Goal: Transaction & Acquisition: Purchase product/service

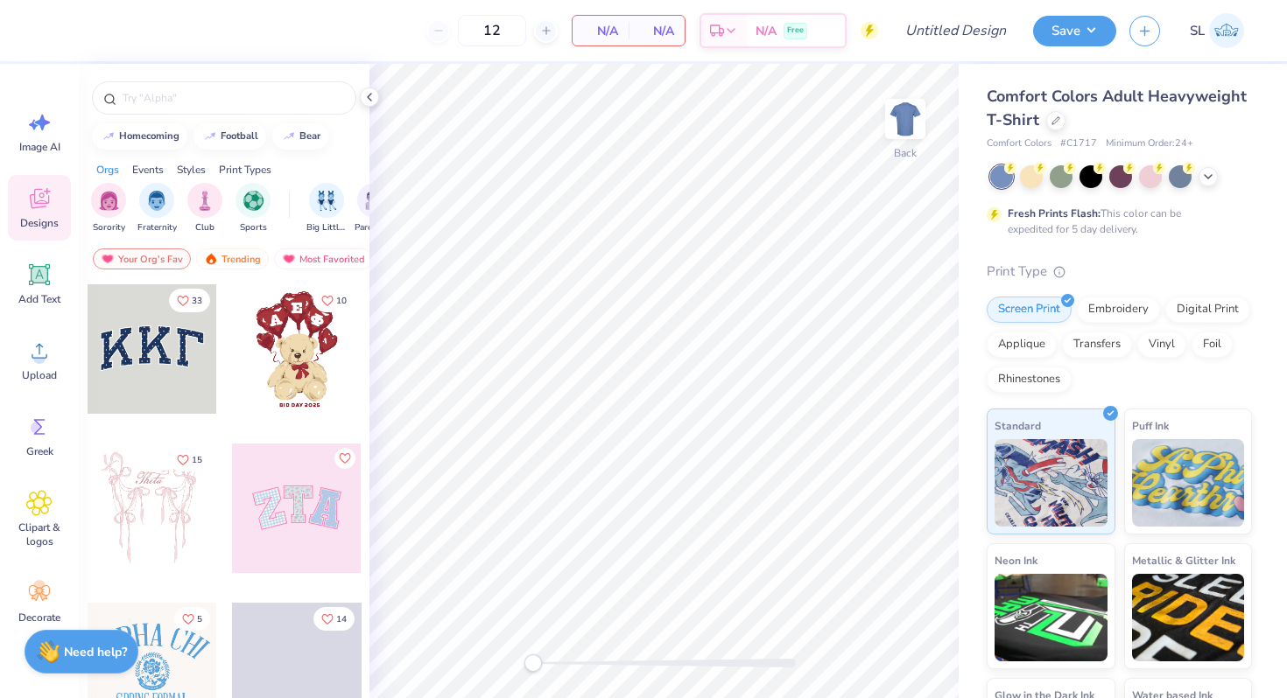
drag, startPoint x: 511, startPoint y: 29, endPoint x: 417, endPoint y: 29, distance: 94.5
click at [417, 29] on div "12 N/A Per Item N/A Total Est. Delivery N/A Free" at bounding box center [463, 30] width 830 height 61
type input "24"
click at [1058, 122] on icon at bounding box center [1055, 119] width 9 height 9
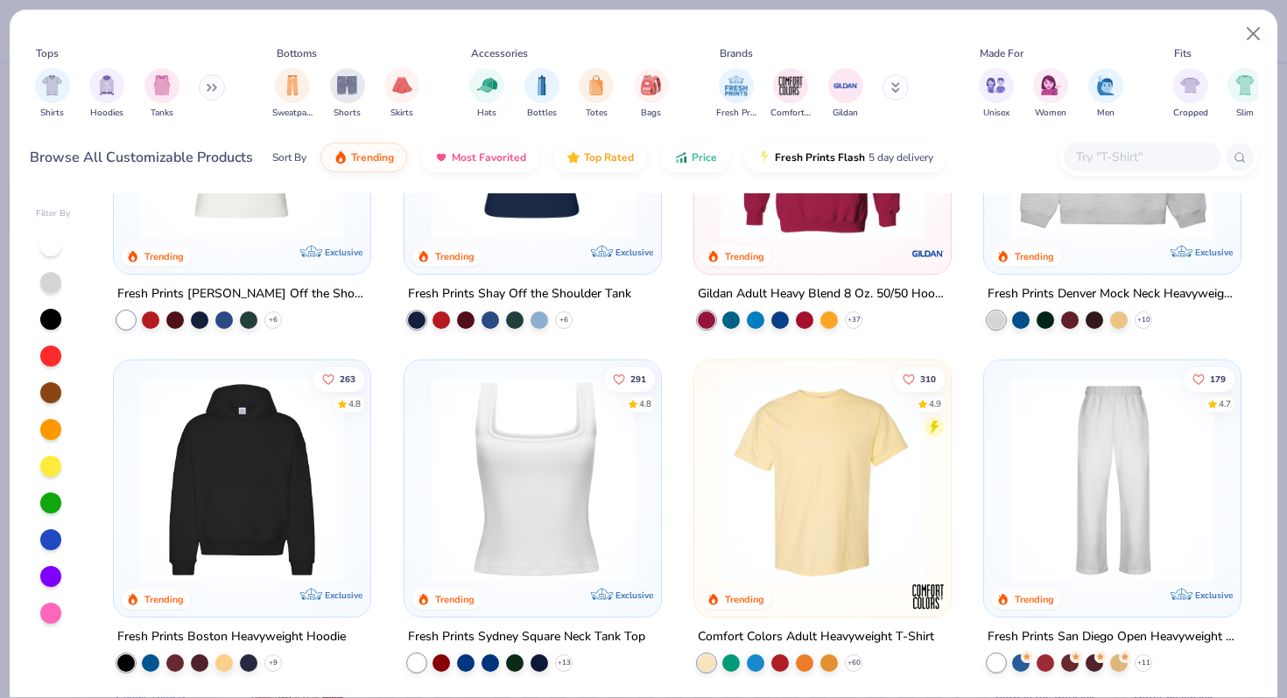
scroll to position [259, 0]
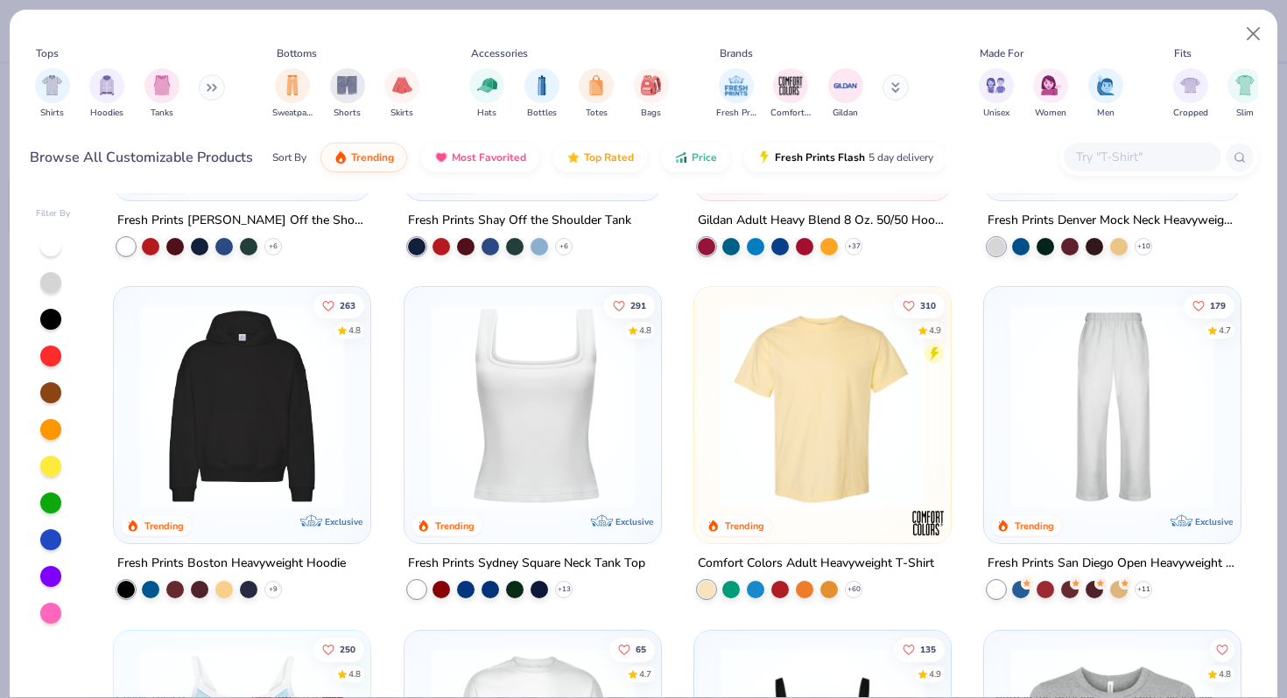
click at [226, 390] on img at bounding box center [241, 407] width 221 height 204
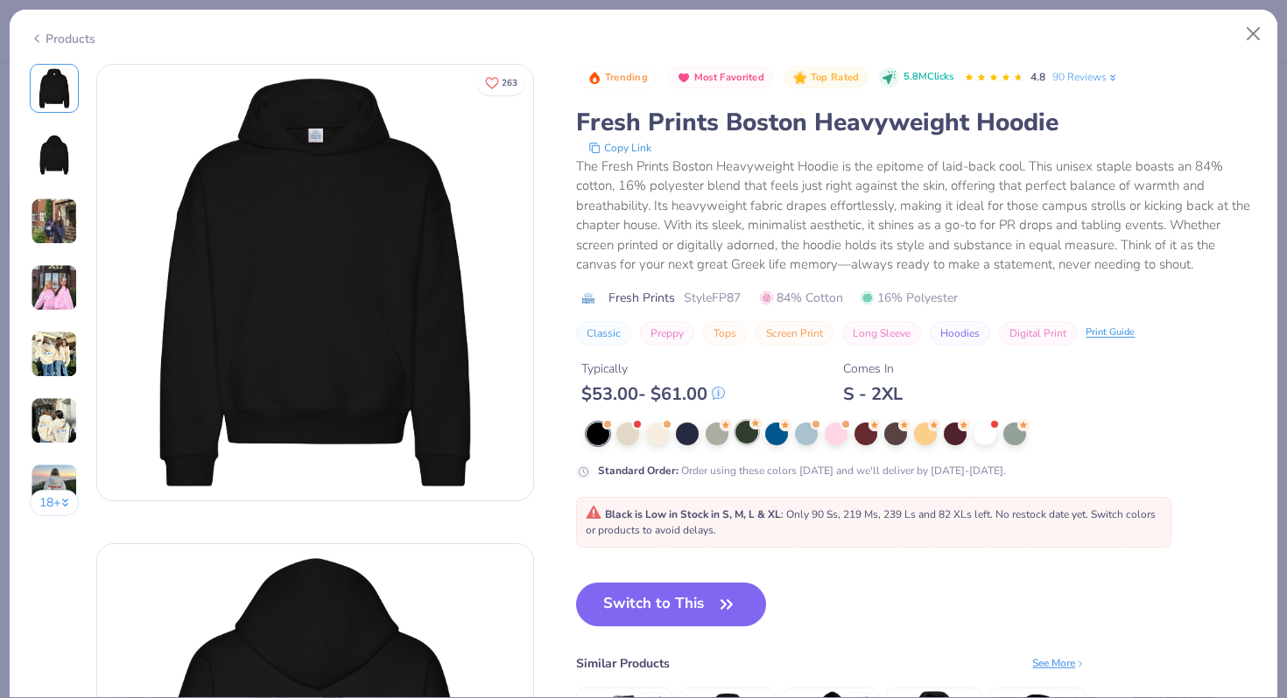
click at [740, 437] on div at bounding box center [746, 432] width 23 height 23
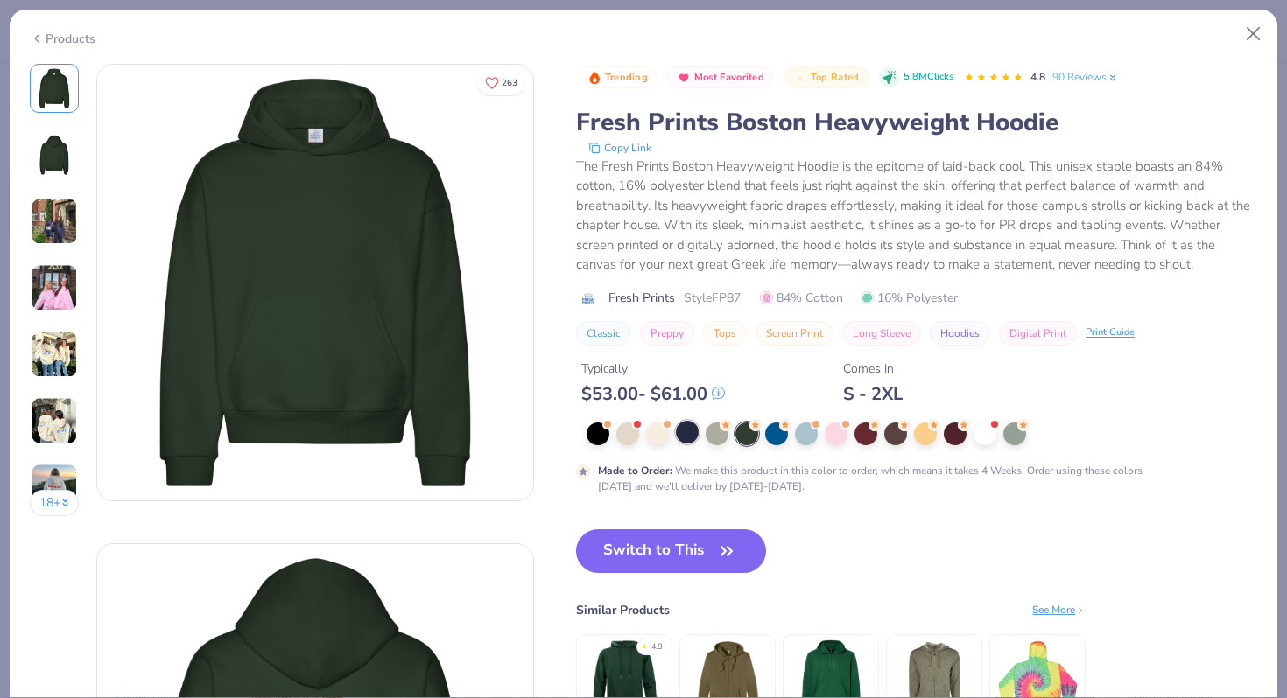
click at [697, 442] on div at bounding box center [687, 432] width 23 height 23
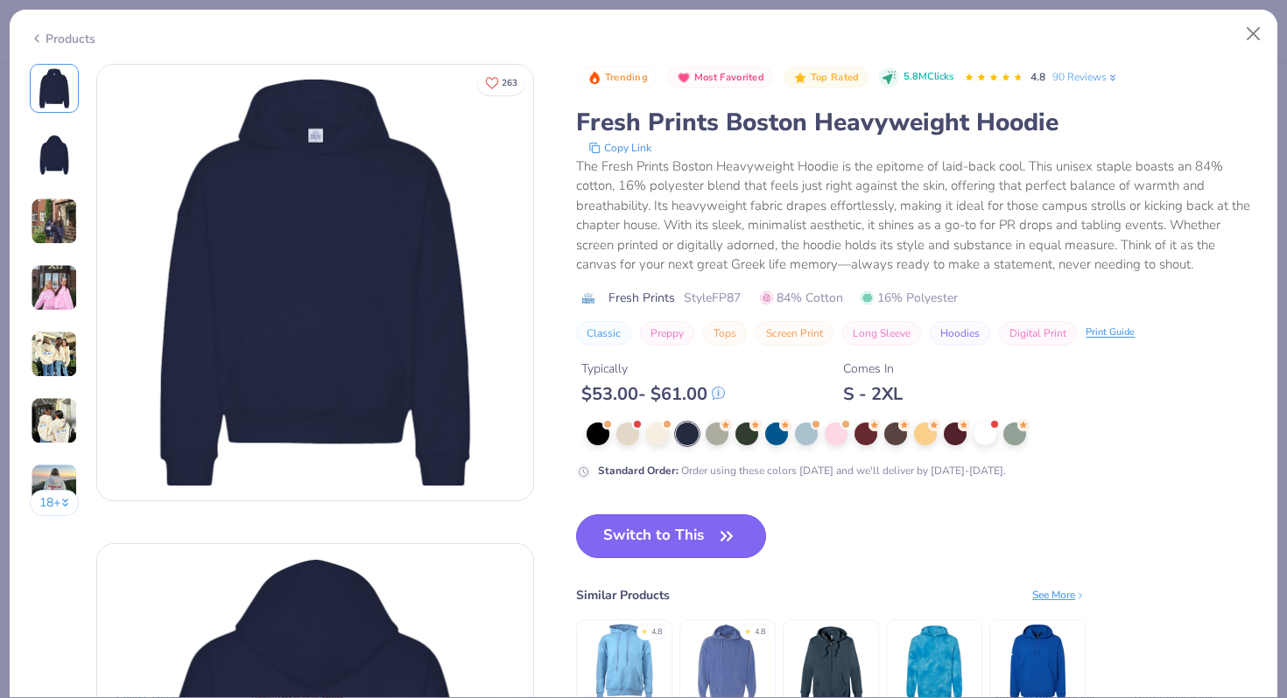
click at [696, 534] on button "Switch to This" at bounding box center [671, 537] width 190 height 44
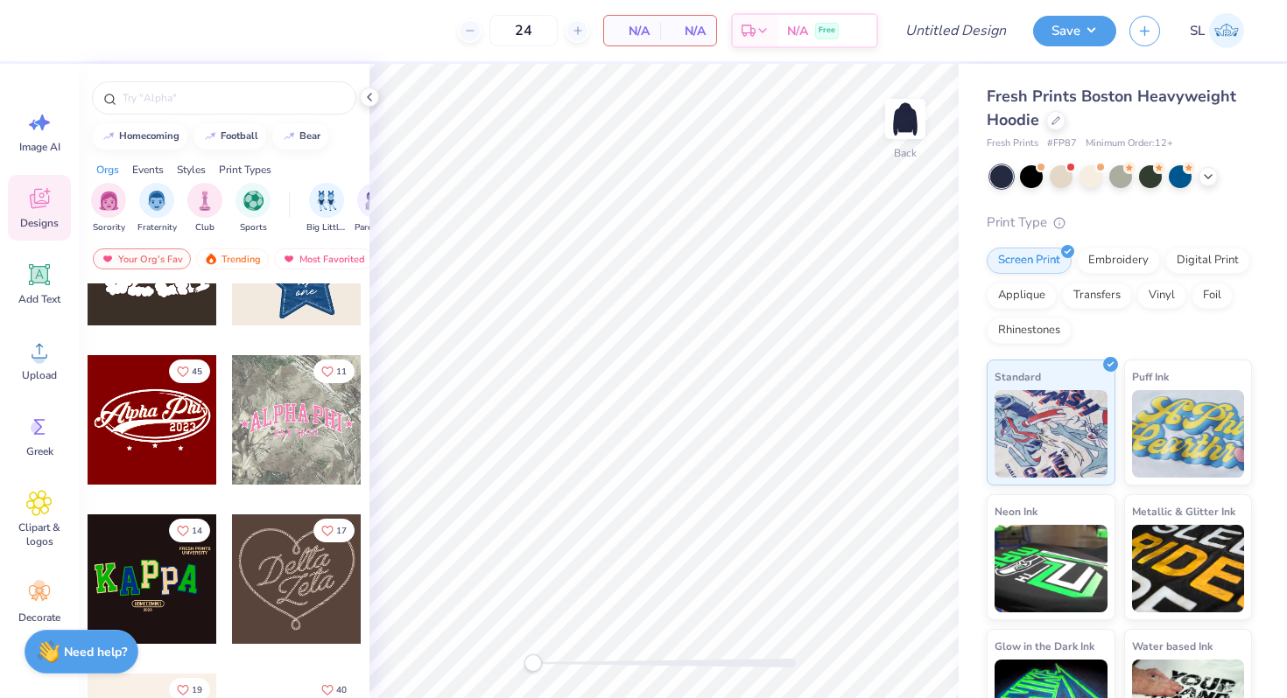
scroll to position [567, 0]
click at [33, 277] on icon at bounding box center [40, 275] width 17 height 17
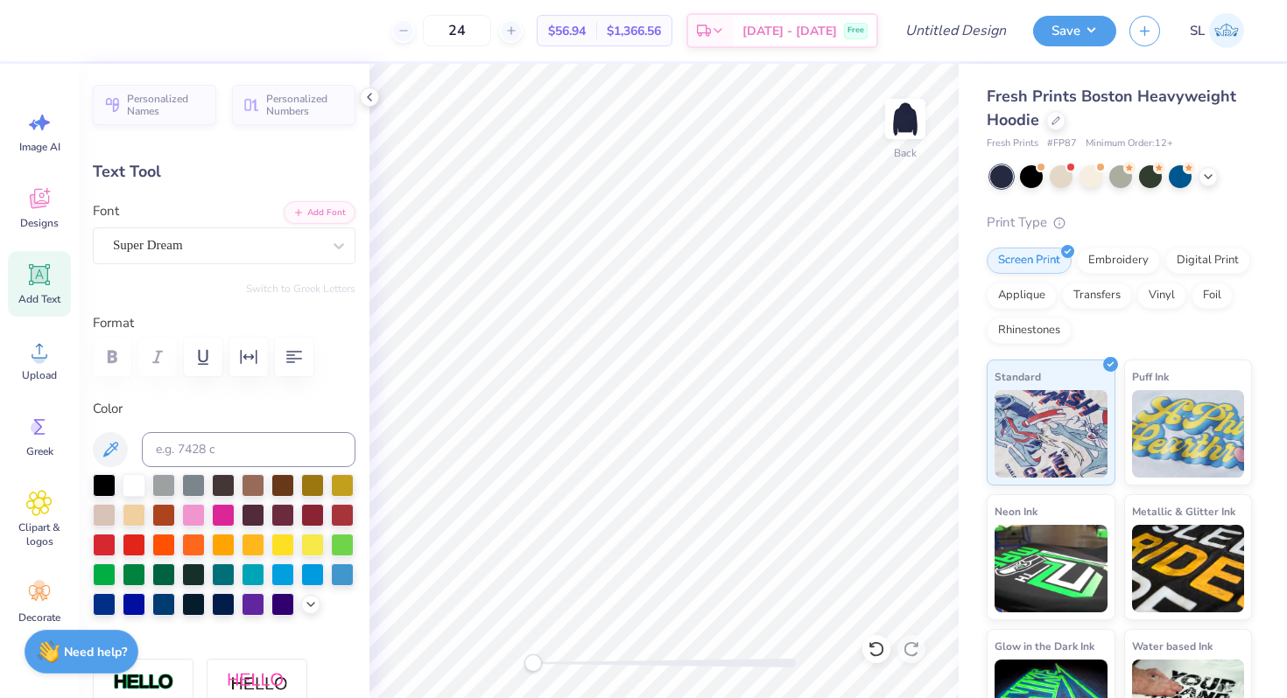
scroll to position [0, 1]
type textarea "AKPSI"
click at [308, 244] on div "Super Dream" at bounding box center [217, 245] width 212 height 27
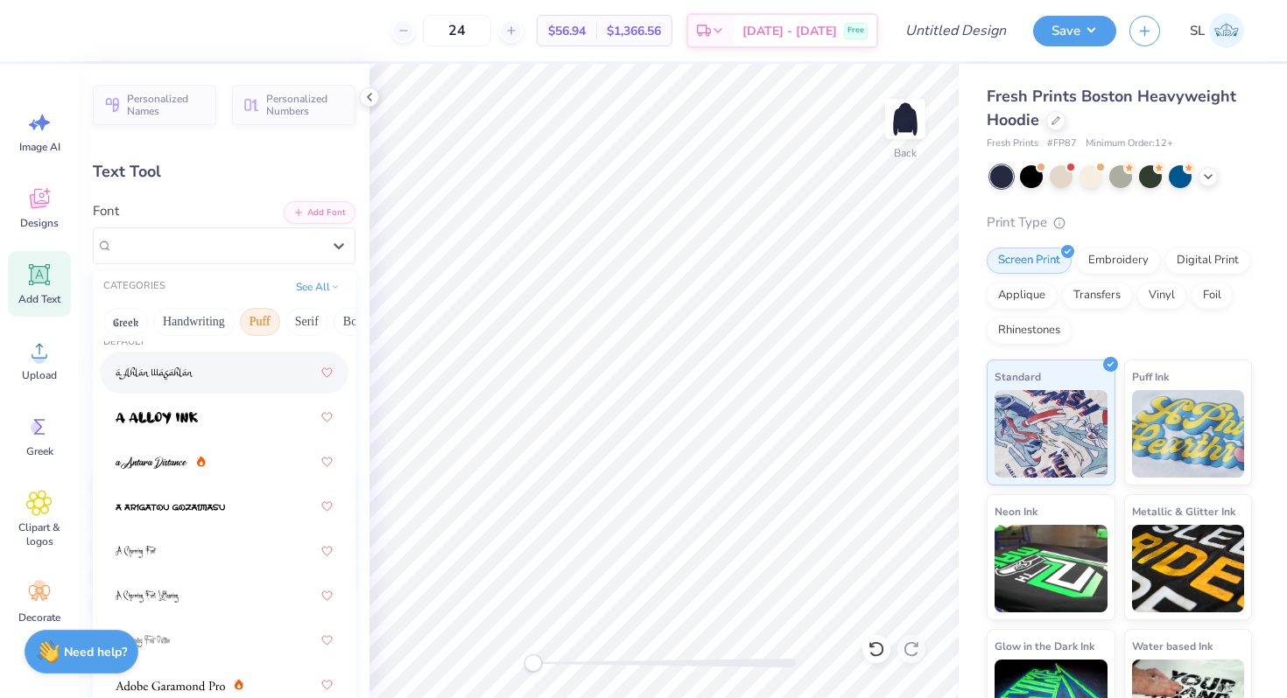
scroll to position [0, 78]
click at [263, 323] on button "Bold" at bounding box center [277, 322] width 43 height 28
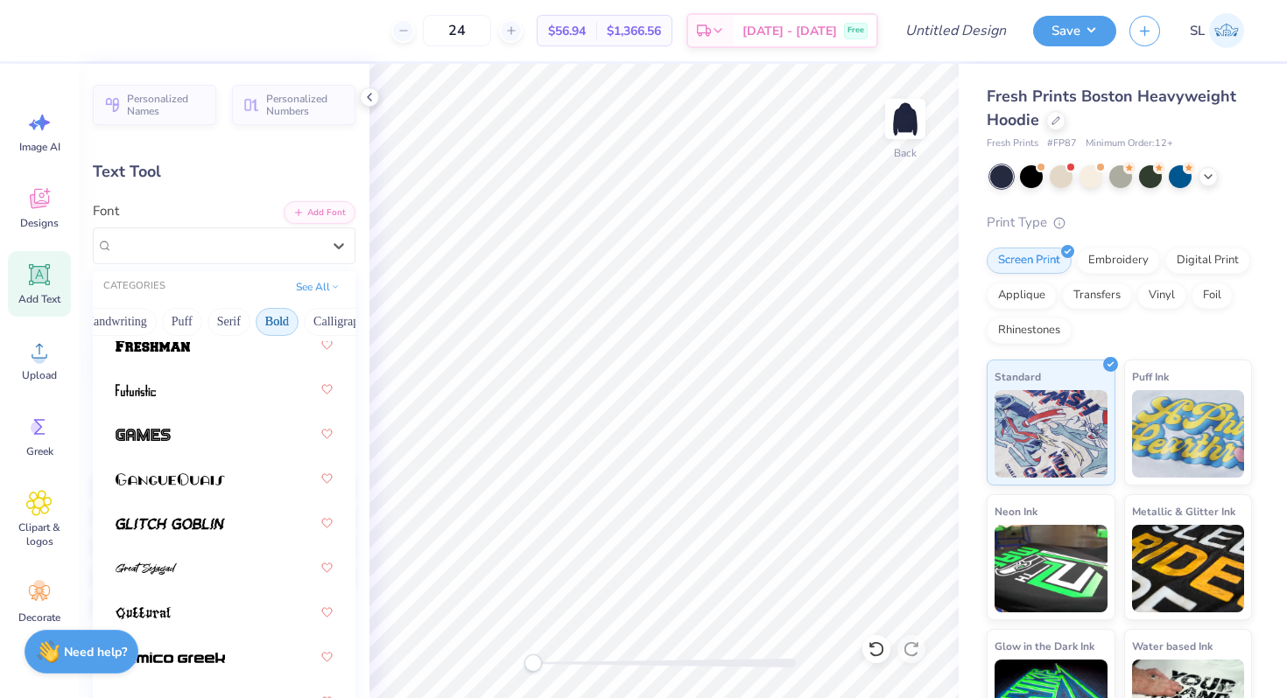
scroll to position [936, 0]
click at [179, 354] on span at bounding box center [153, 347] width 74 height 18
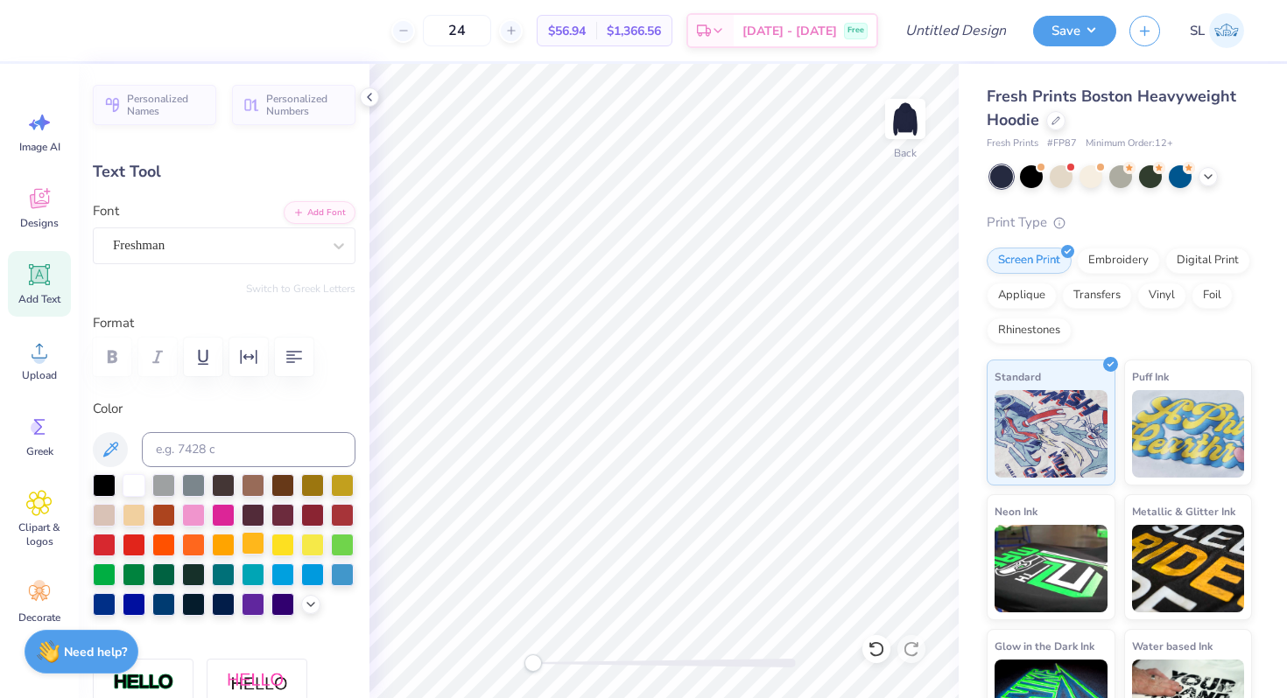
click at [261, 544] on div at bounding box center [253, 543] width 23 height 23
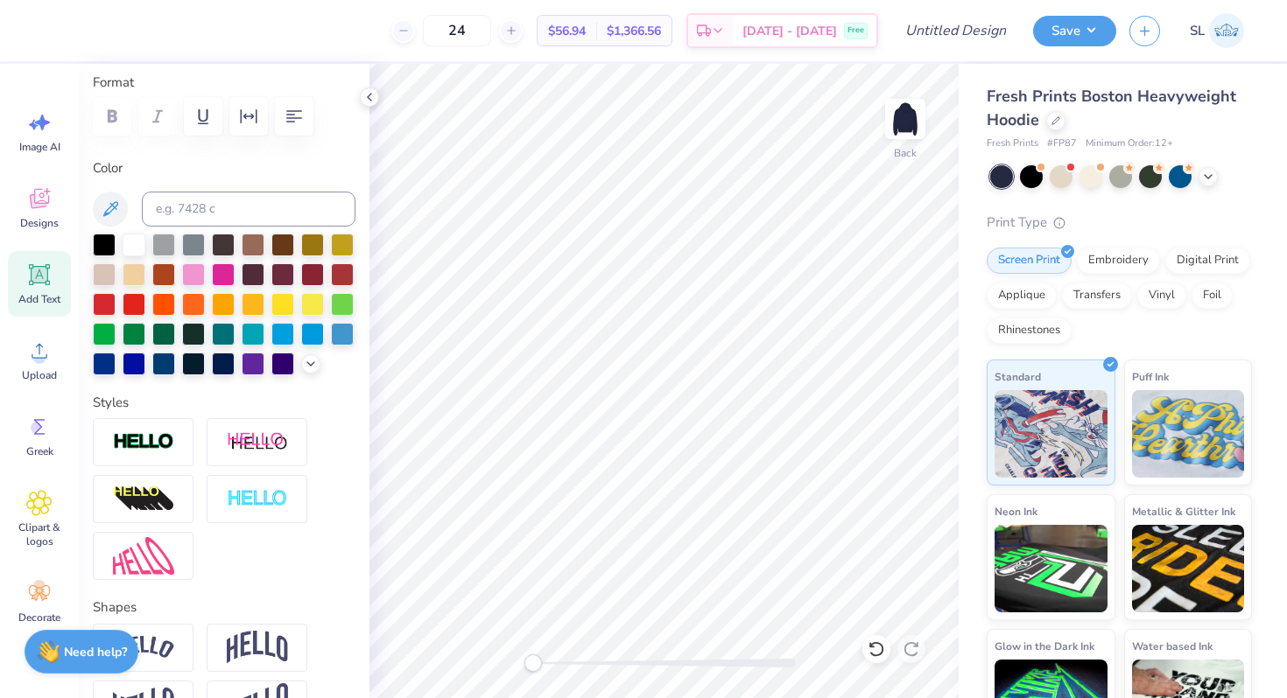
scroll to position [243, 0]
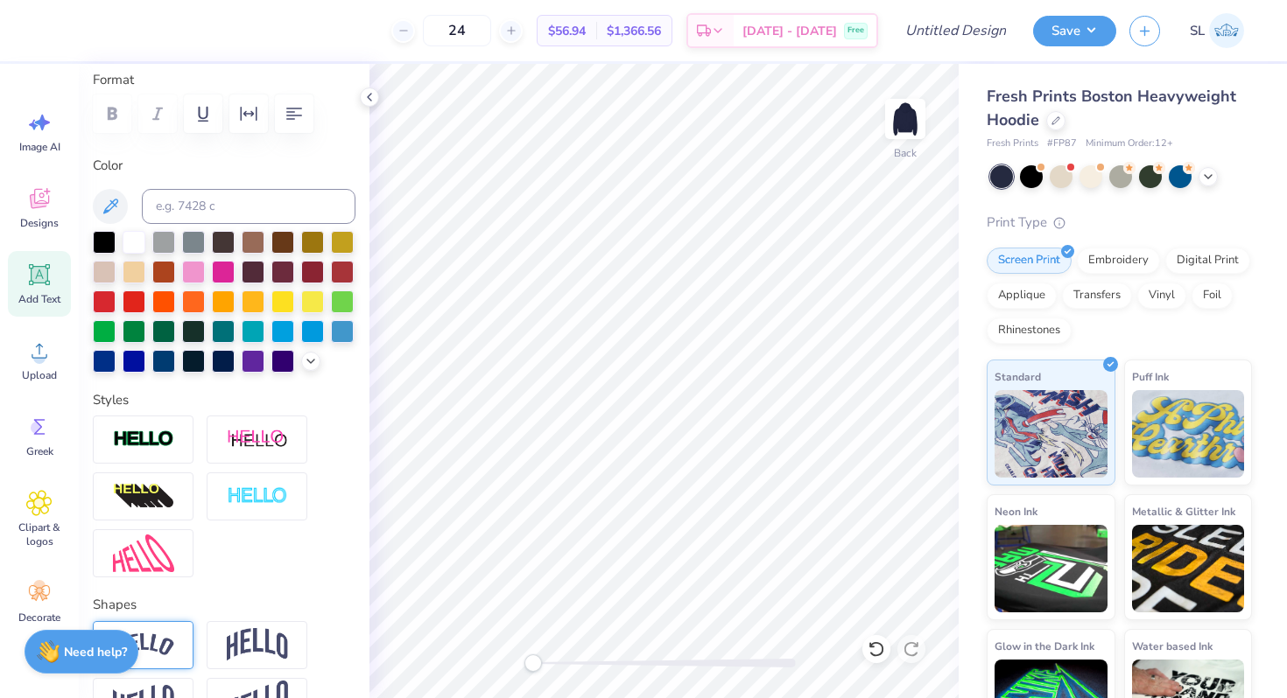
click at [184, 643] on div at bounding box center [143, 645] width 101 height 48
type input "12.75"
type input "3.89"
type input "4.81"
drag, startPoint x: 496, startPoint y: 25, endPoint x: 473, endPoint y: 24, distance: 23.7
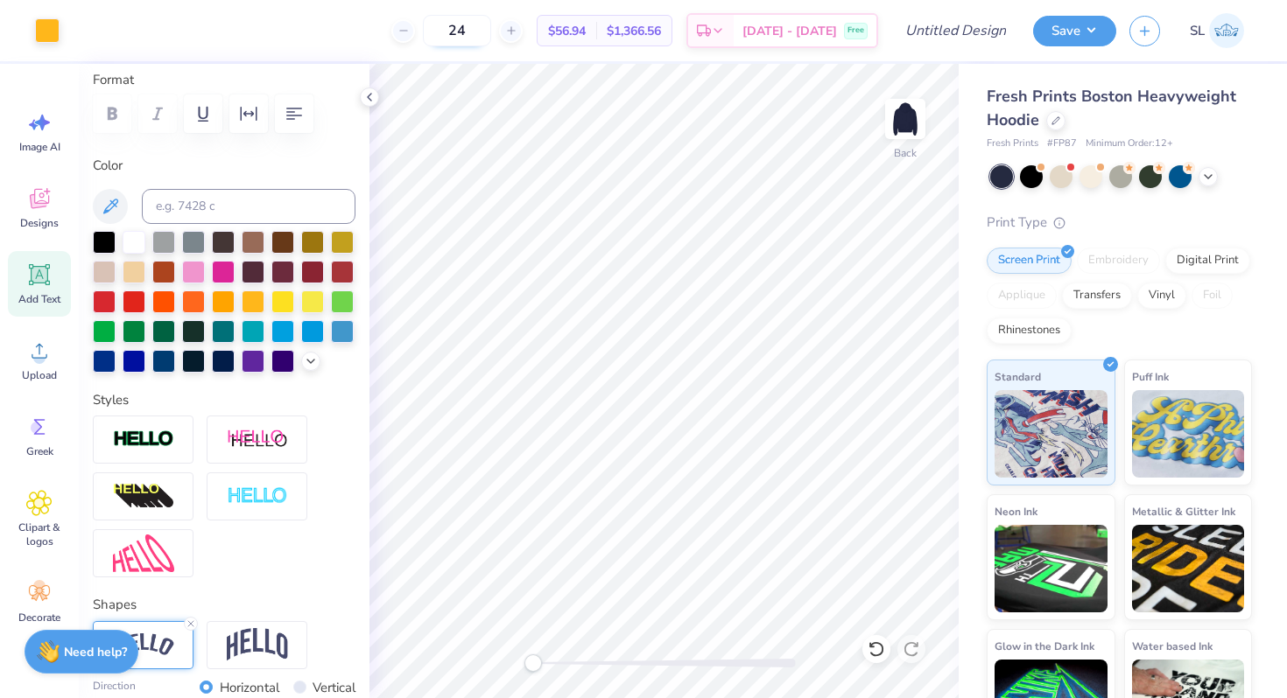
click at [473, 24] on input "24" at bounding box center [457, 31] width 68 height 32
type input "3"
type input "100"
click at [1060, 120] on div at bounding box center [1055, 118] width 19 height 19
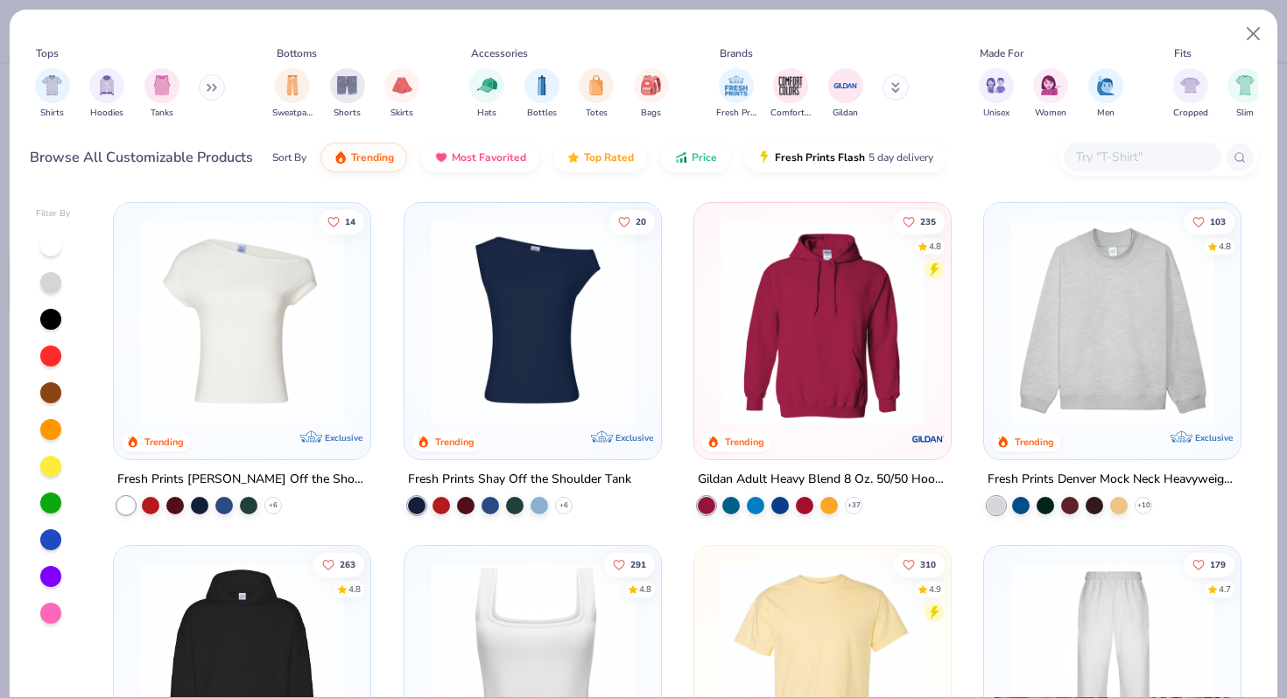
click at [821, 387] on img at bounding box center [822, 323] width 221 height 204
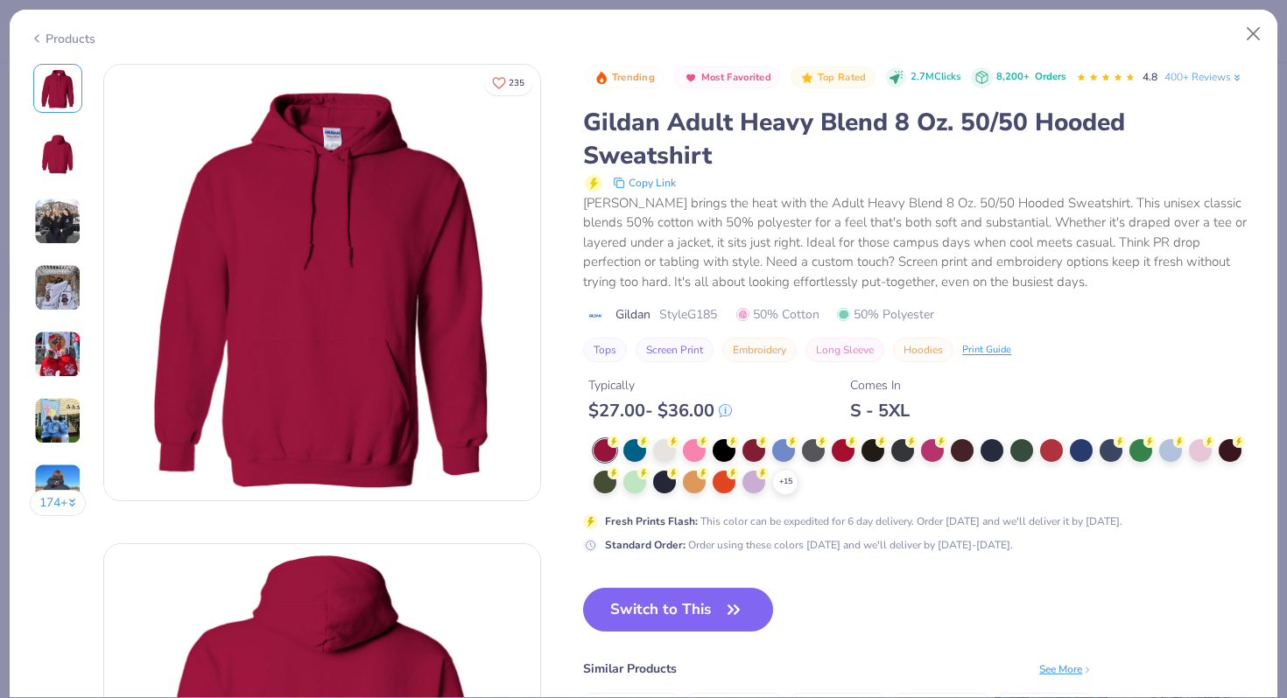
click at [621, 456] on div "+ 15" at bounding box center [924, 467] width 663 height 56
click at [636, 452] on div at bounding box center [634, 449] width 23 height 23
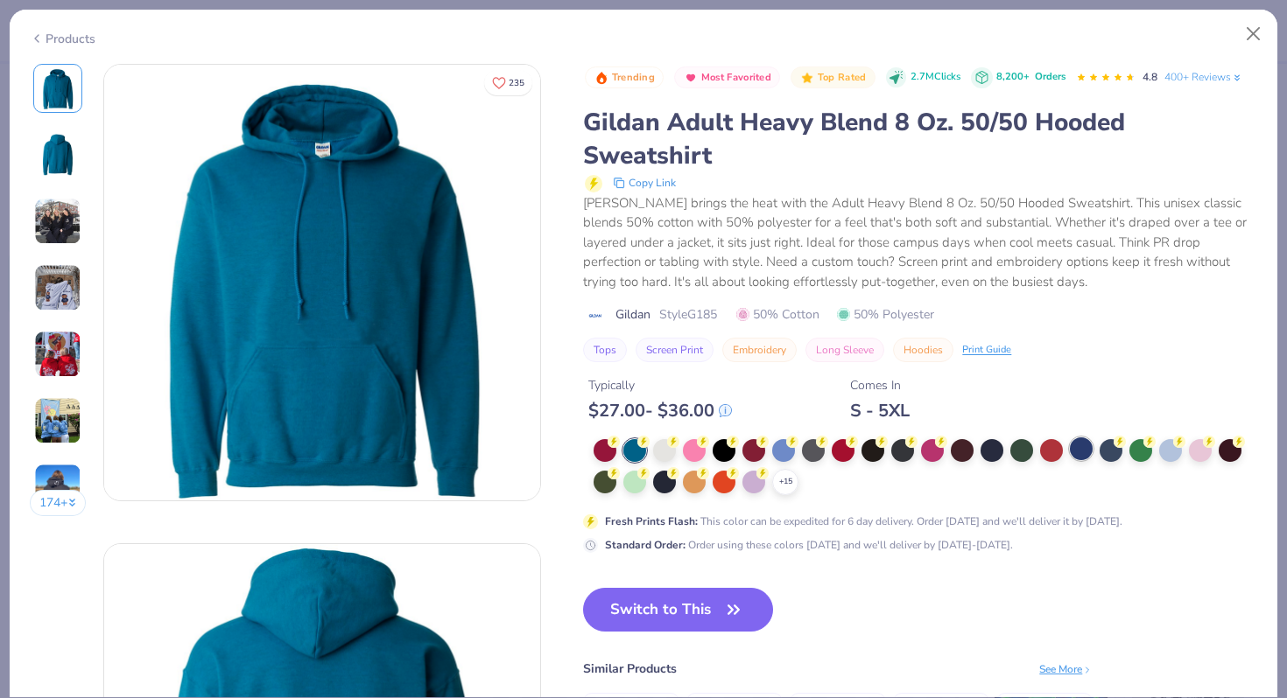
click at [1082, 451] on div at bounding box center [1080, 449] width 23 height 23
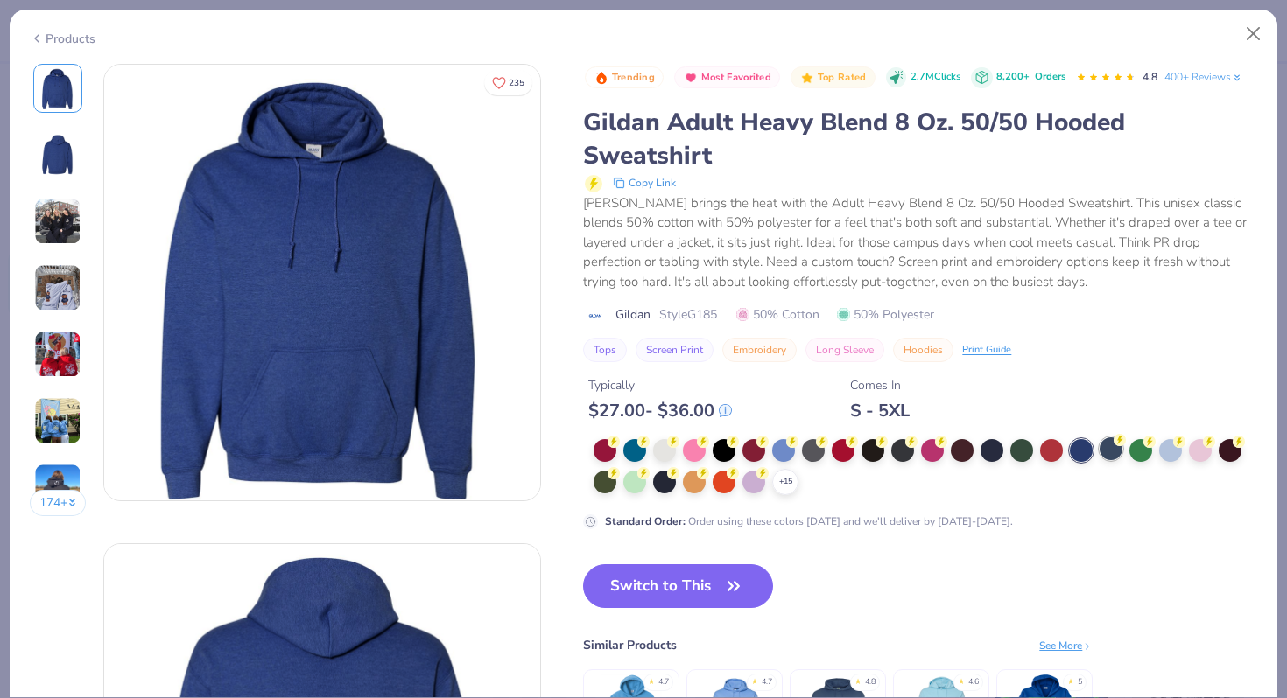
click at [1105, 452] on div at bounding box center [1110, 449] width 23 height 23
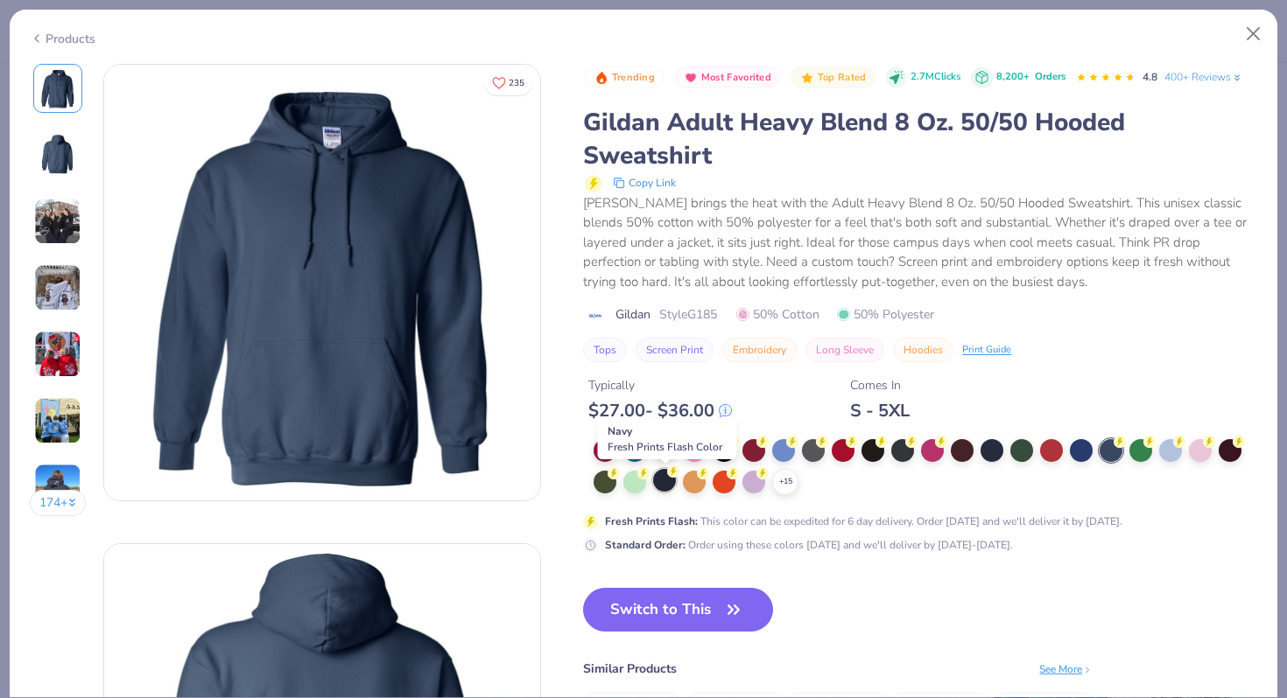
click at [662, 484] on div at bounding box center [664, 480] width 23 height 23
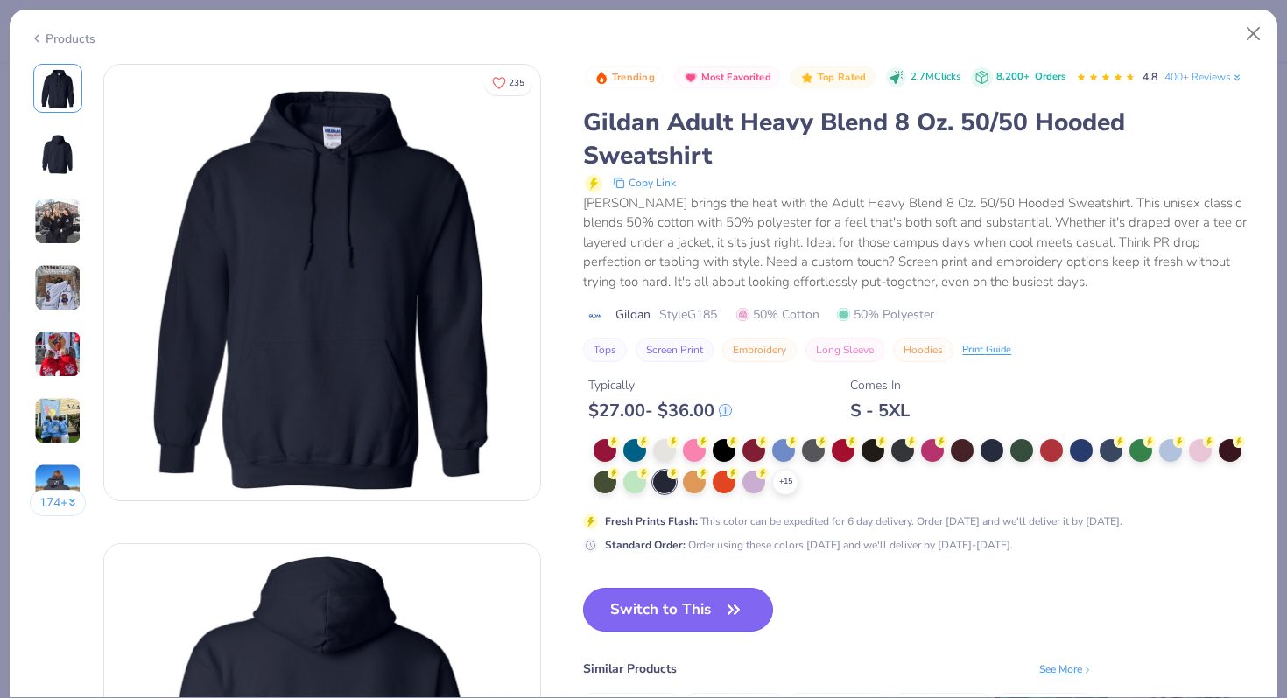
click at [666, 613] on button "Switch to This" at bounding box center [678, 610] width 190 height 44
click at [718, 596] on button "Switch to This" at bounding box center [678, 610] width 190 height 44
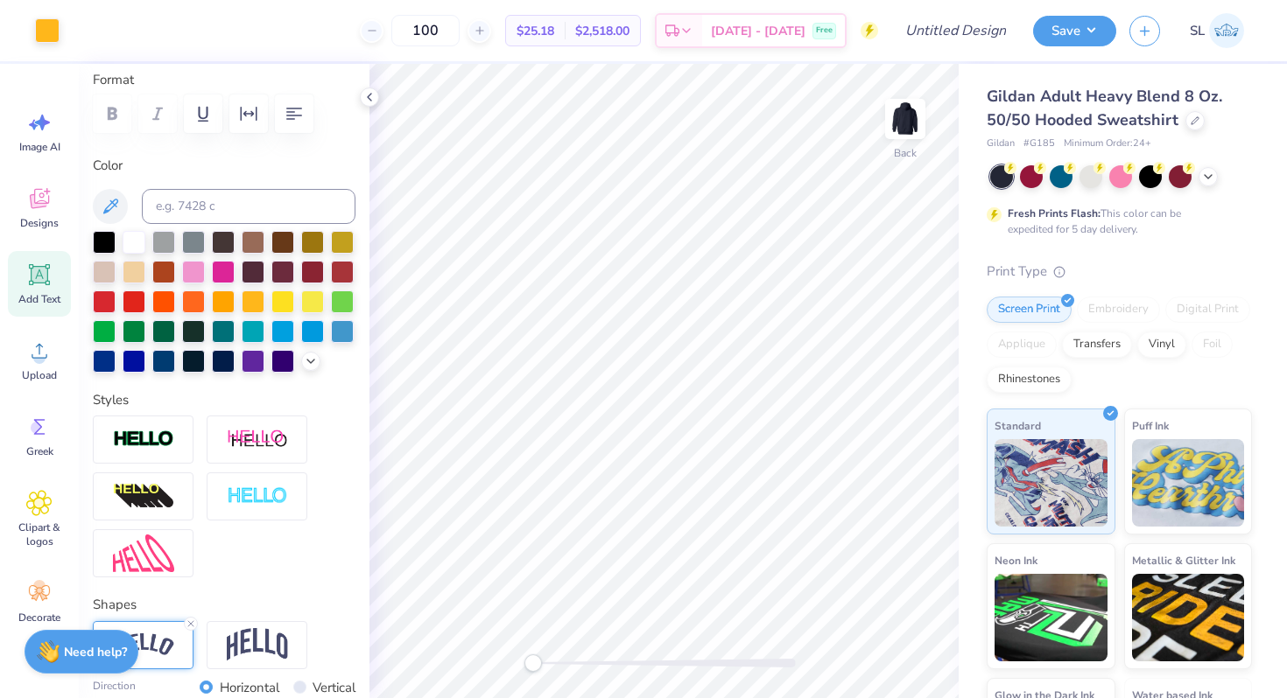
type input "3.35"
click at [277, 652] on img at bounding box center [257, 644] width 61 height 33
drag, startPoint x: 465, startPoint y: 35, endPoint x: 421, endPoint y: 35, distance: 43.8
click at [421, 35] on input "100" at bounding box center [425, 31] width 68 height 32
type input "24"
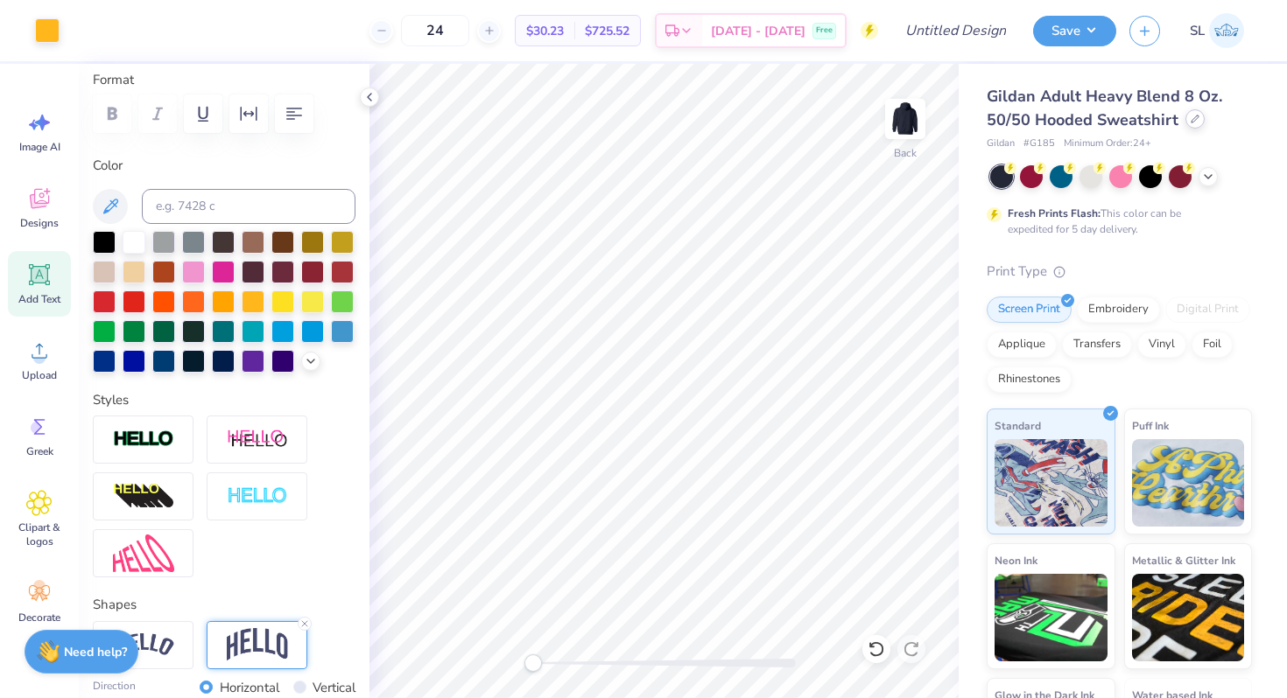
click at [1193, 123] on icon at bounding box center [1194, 119] width 9 height 9
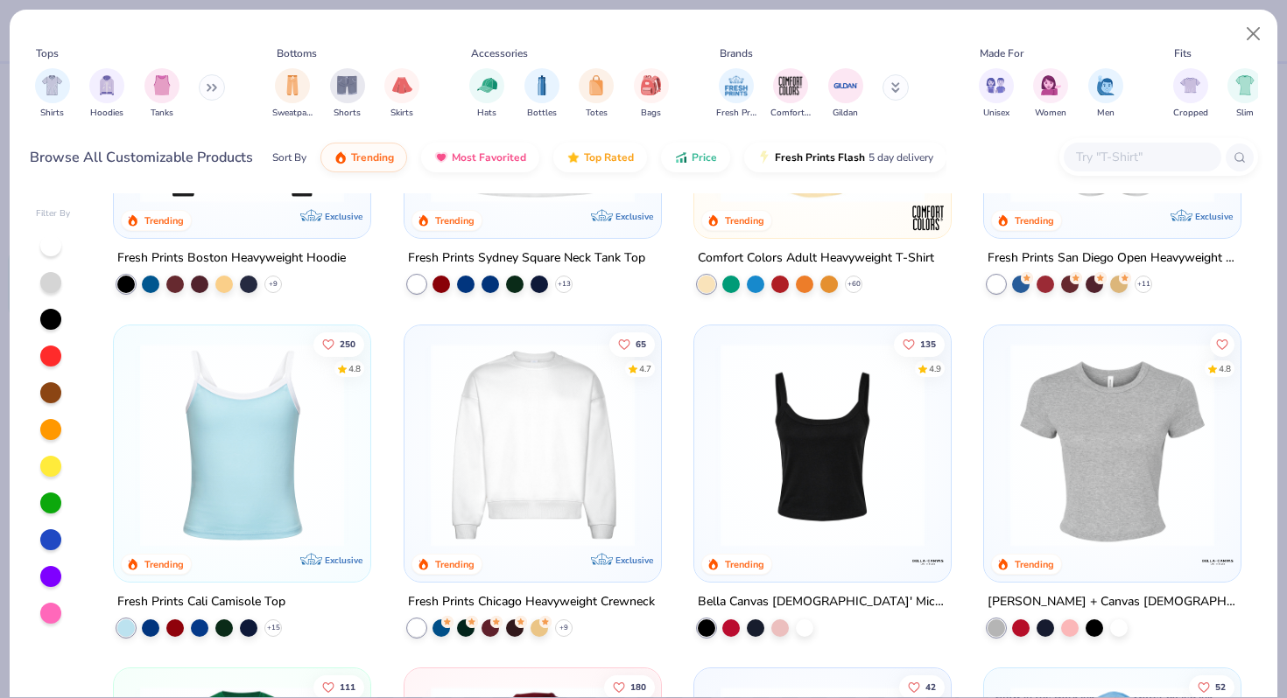
scroll to position [485, 0]
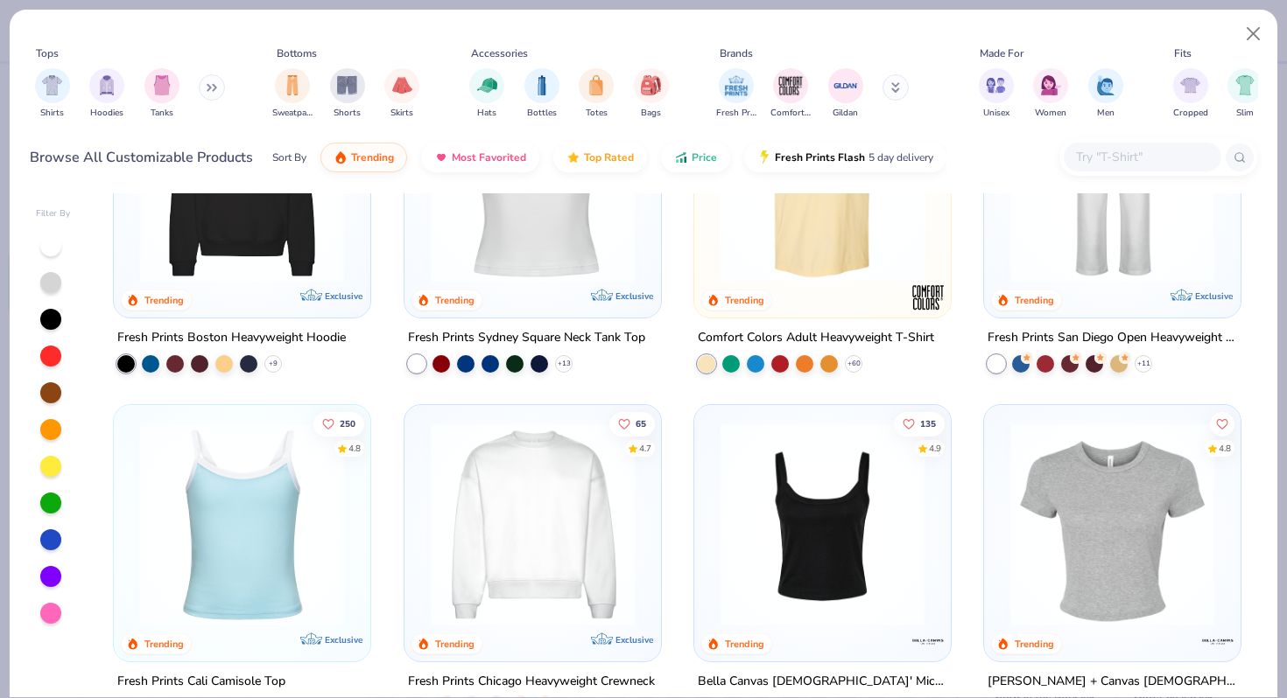
click at [1084, 269] on img at bounding box center [1111, 181] width 221 height 204
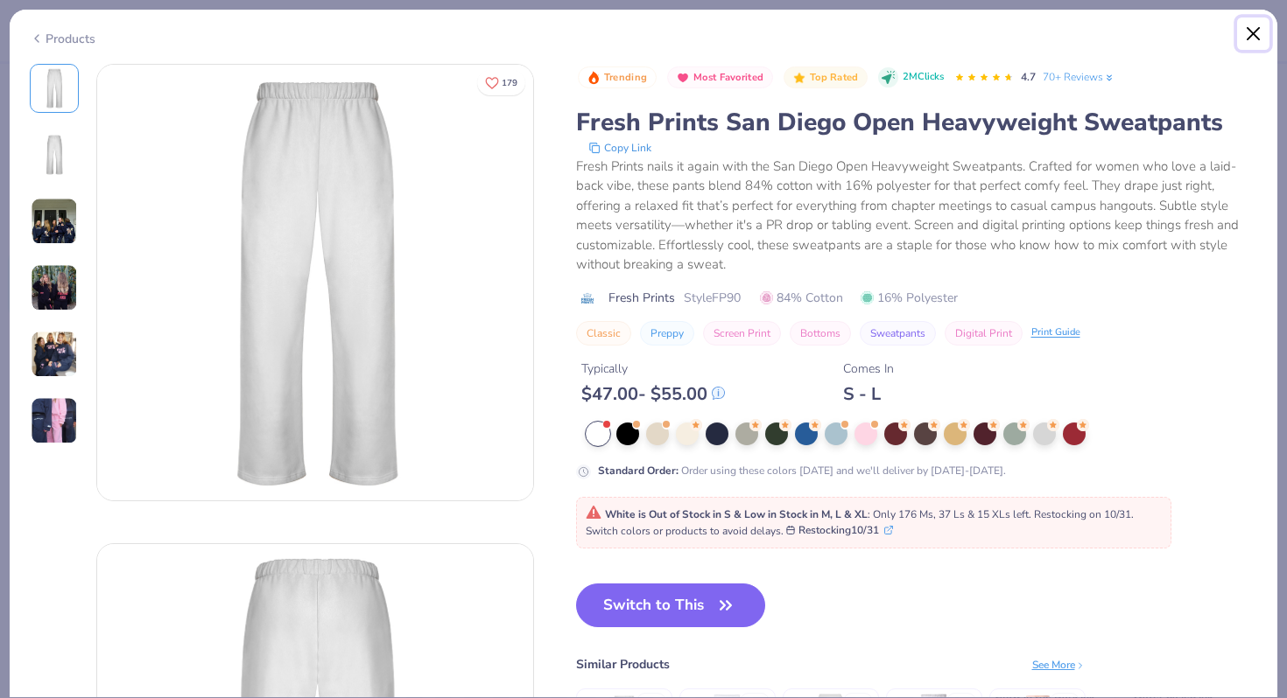
click at [1245, 39] on button "Close" at bounding box center [1253, 34] width 33 height 33
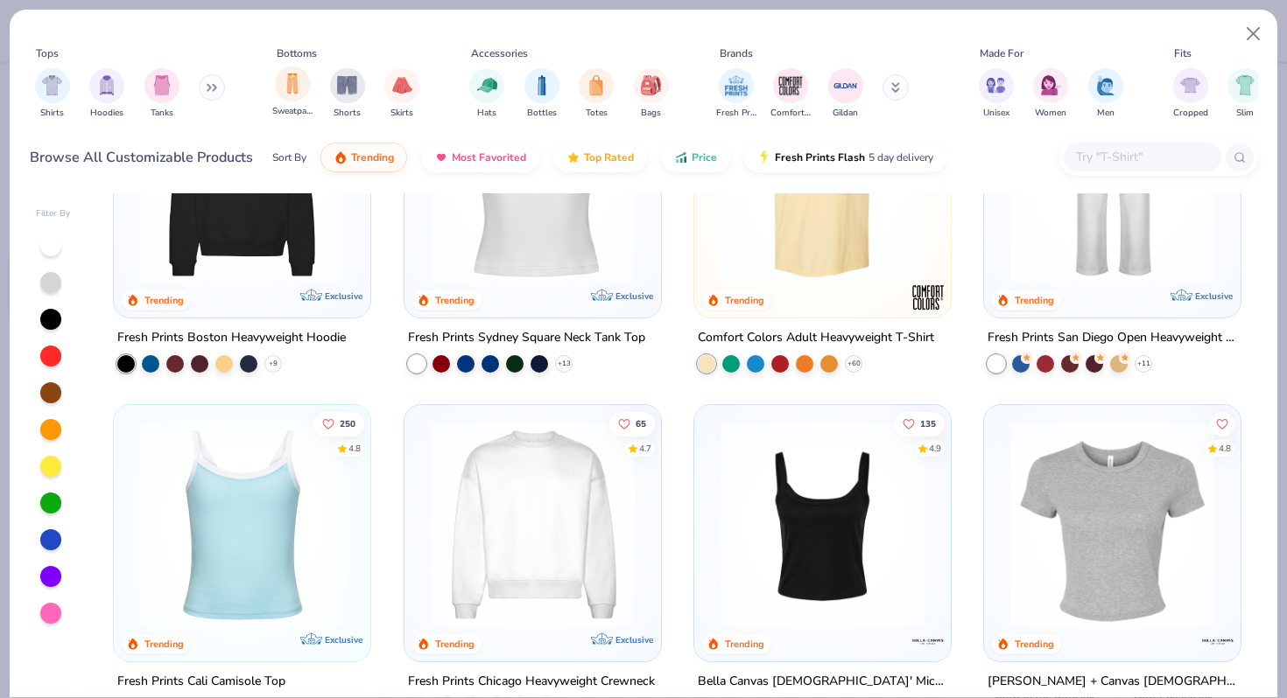
click at [309, 89] on div "Sweatpants" at bounding box center [292, 93] width 40 height 52
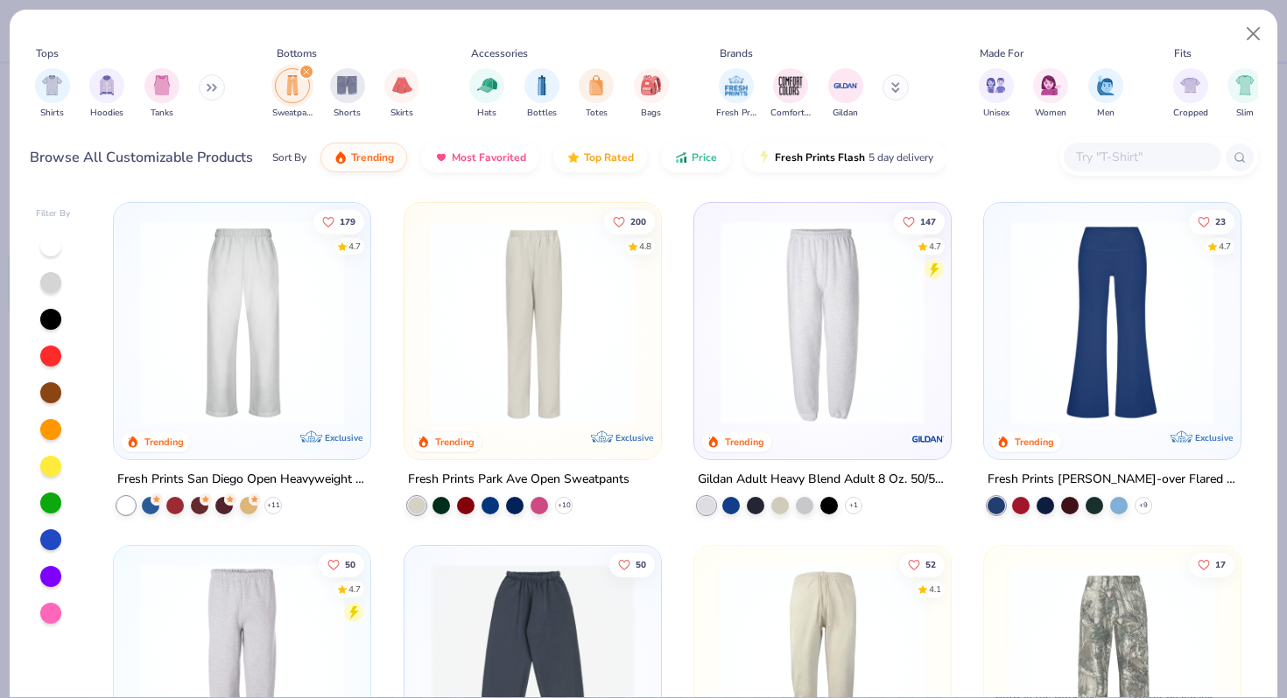
click at [872, 334] on img at bounding box center [822, 323] width 221 height 204
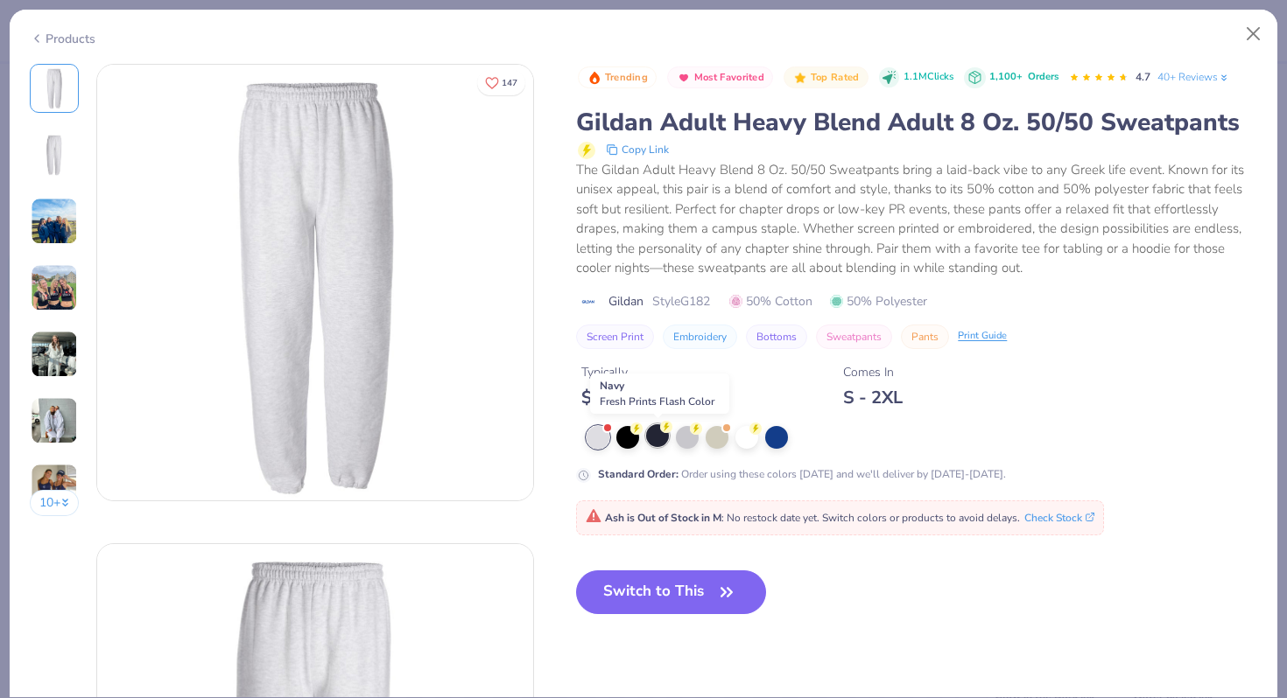
click at [663, 439] on div at bounding box center [657, 435] width 23 height 23
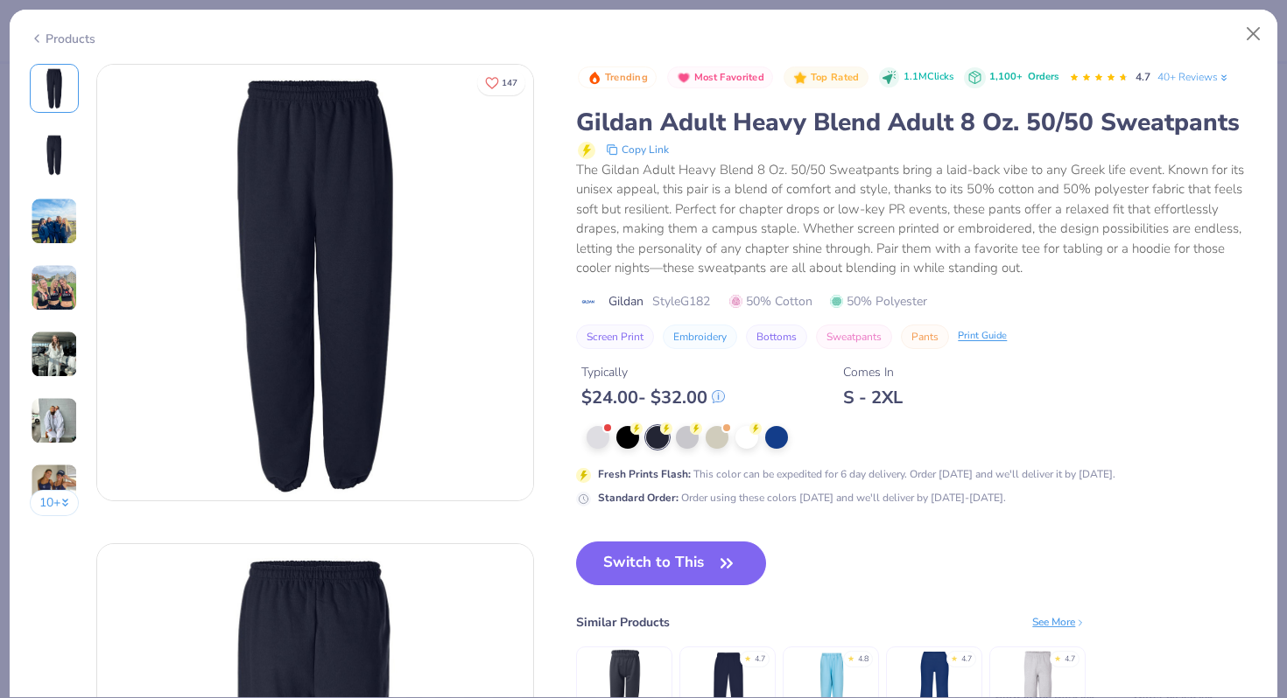
click at [684, 589] on div "Switch to This Similar Products See More ★ 4.7 ★ 4.8 ★ 4.7 ★ 4.7" at bounding box center [830, 660] width 509 height 236
click at [684, 569] on button "Switch to This" at bounding box center [671, 564] width 190 height 44
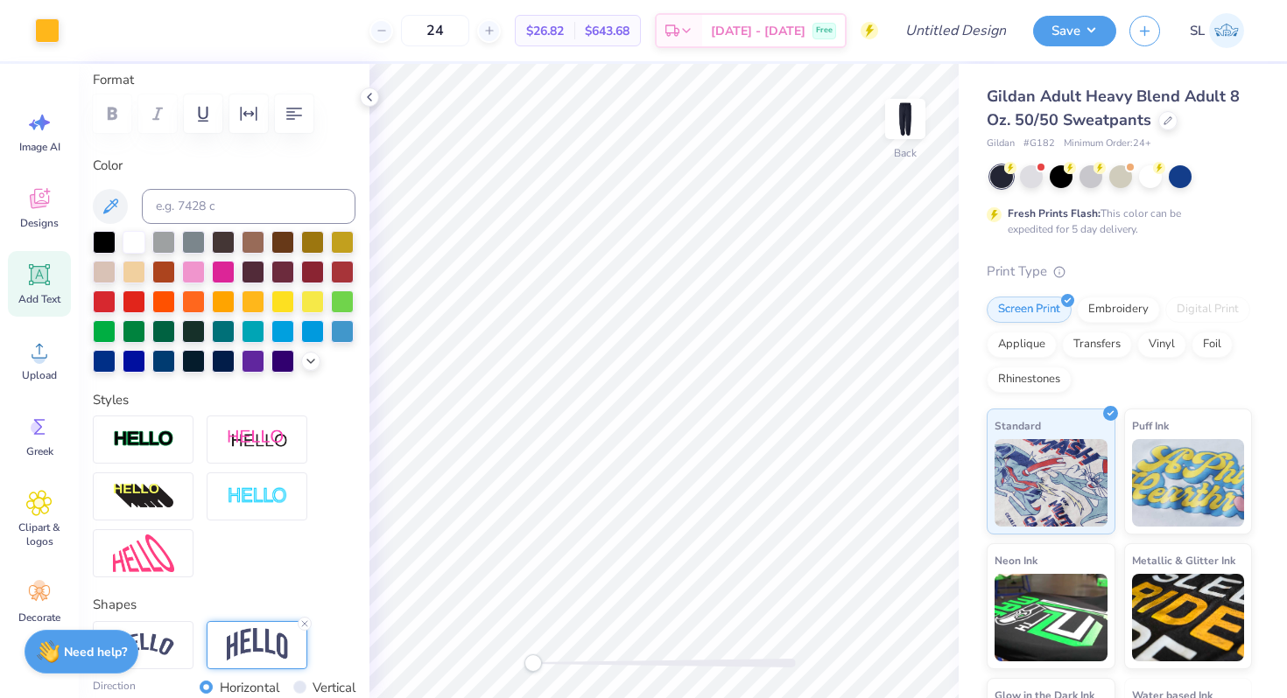
type input "7.73"
type input "3.49"
type input "11.74"
type input "6.11"
type input "2.76"
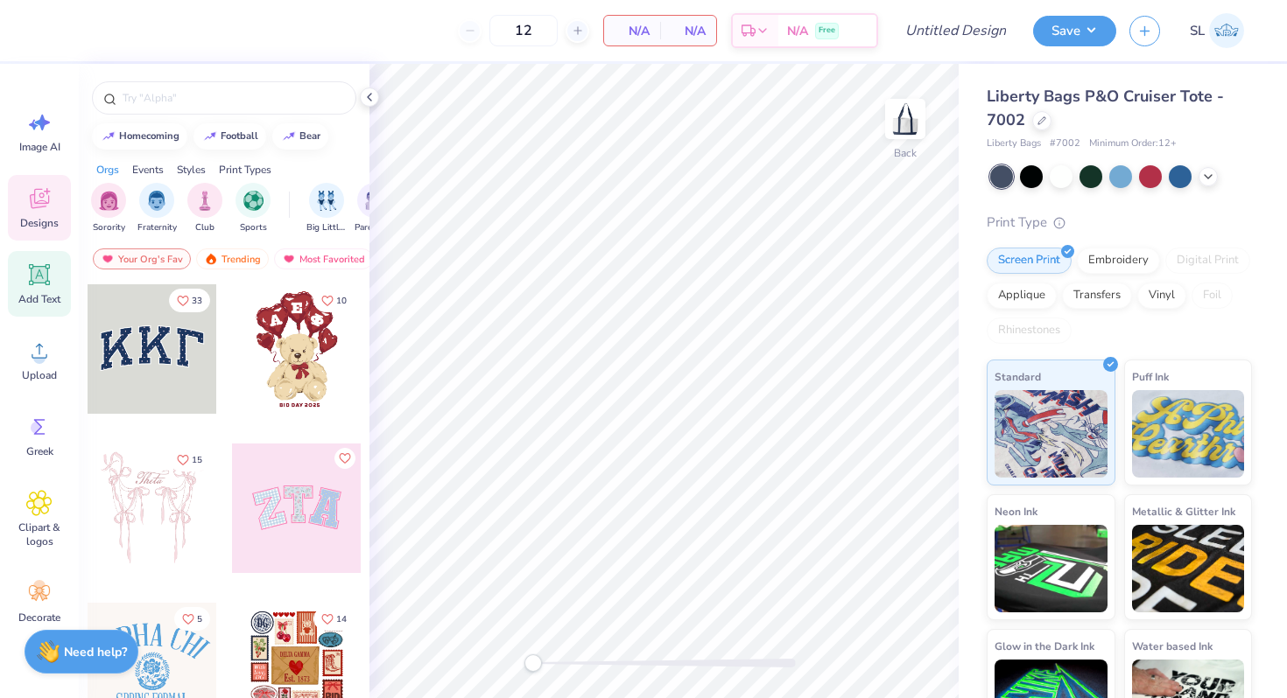
click at [36, 285] on icon at bounding box center [39, 275] width 26 height 26
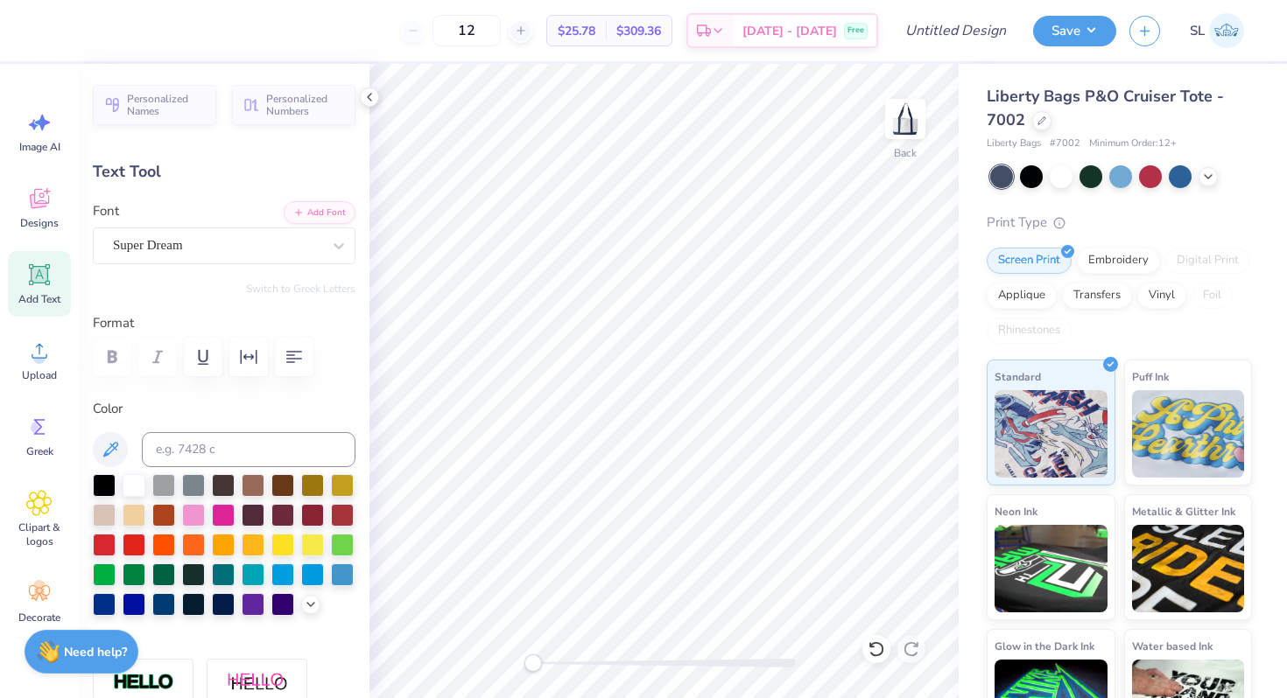
scroll to position [0, 4]
type textarea "Alpha Kappa Psi"
click at [261, 251] on div "Super Dream" at bounding box center [217, 245] width 212 height 27
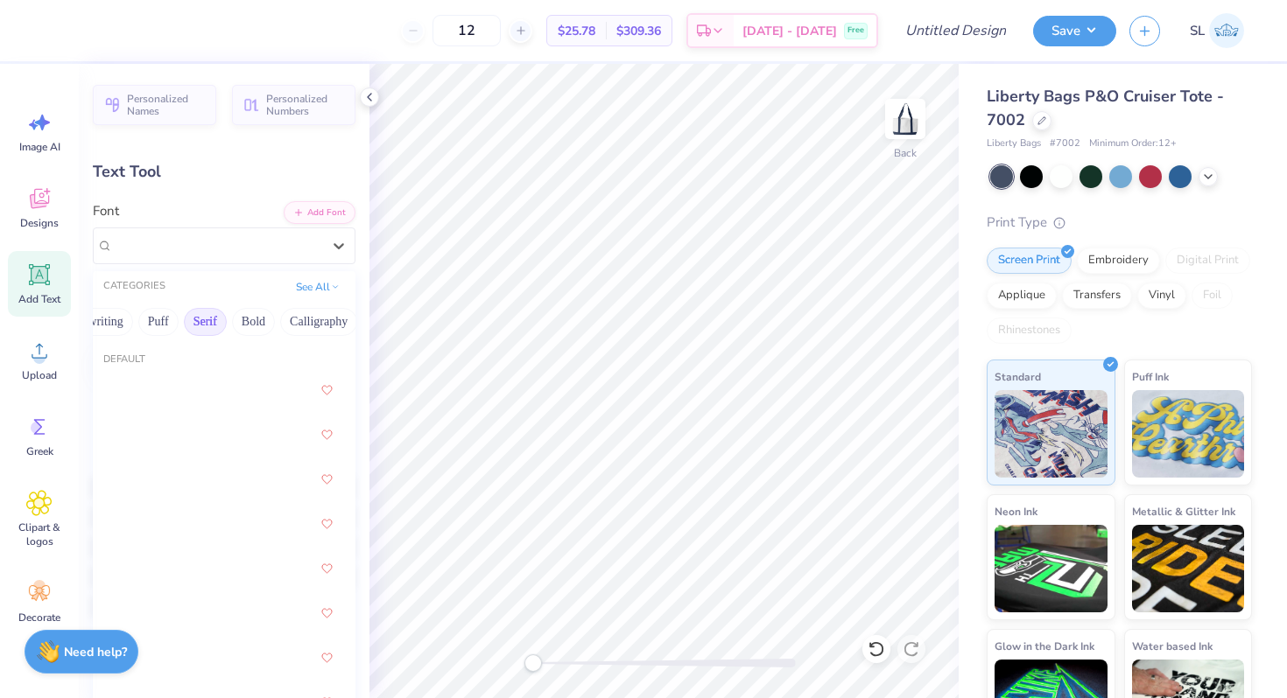
scroll to position [0, 113]
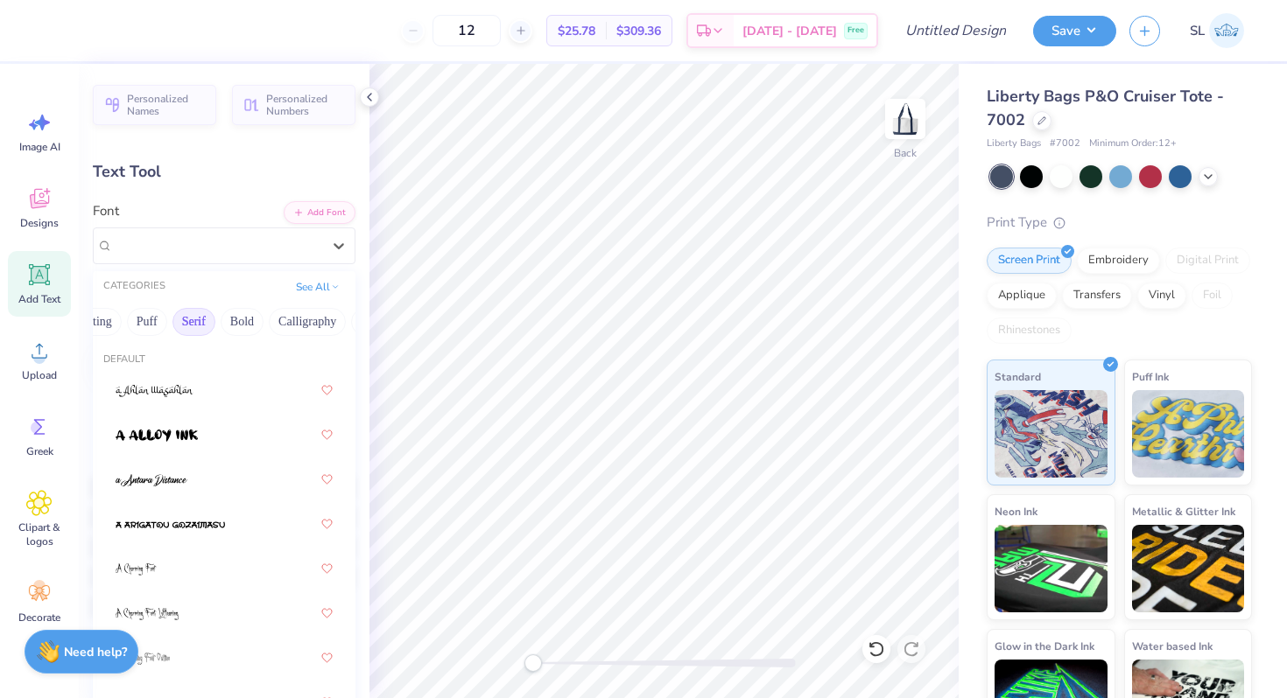
click at [297, 317] on button "Calligraphy" at bounding box center [307, 322] width 77 height 28
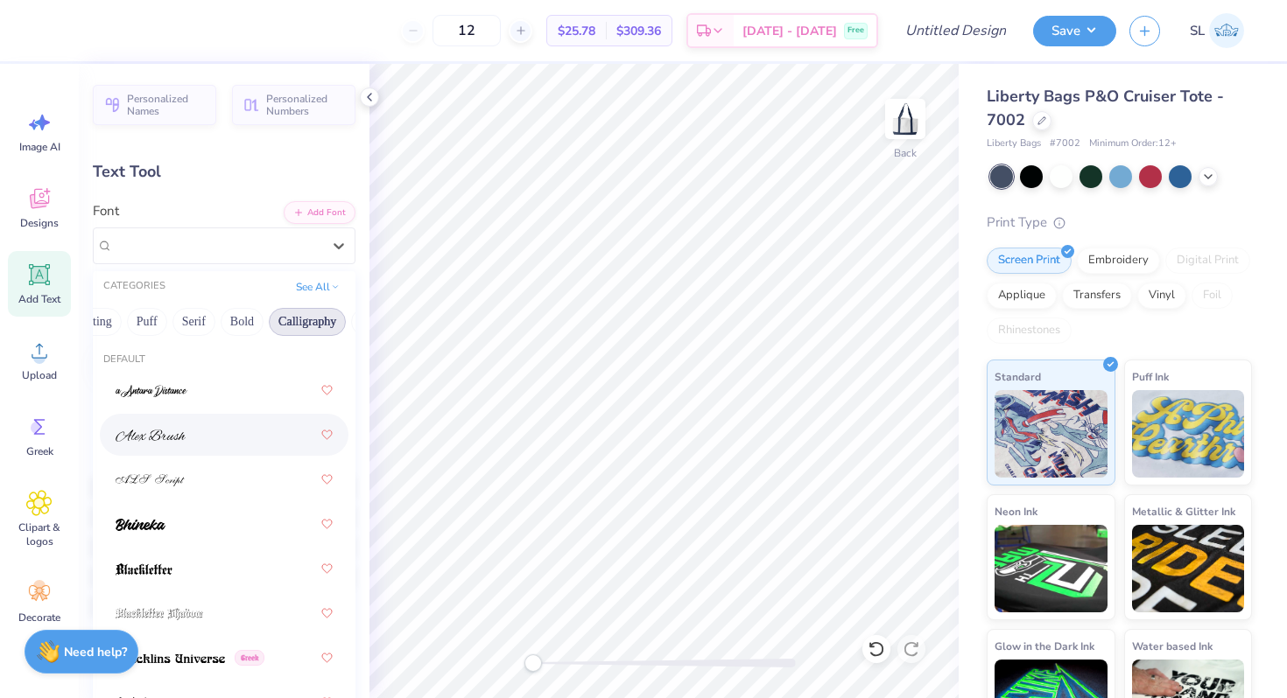
click at [189, 433] on div at bounding box center [224, 435] width 217 height 32
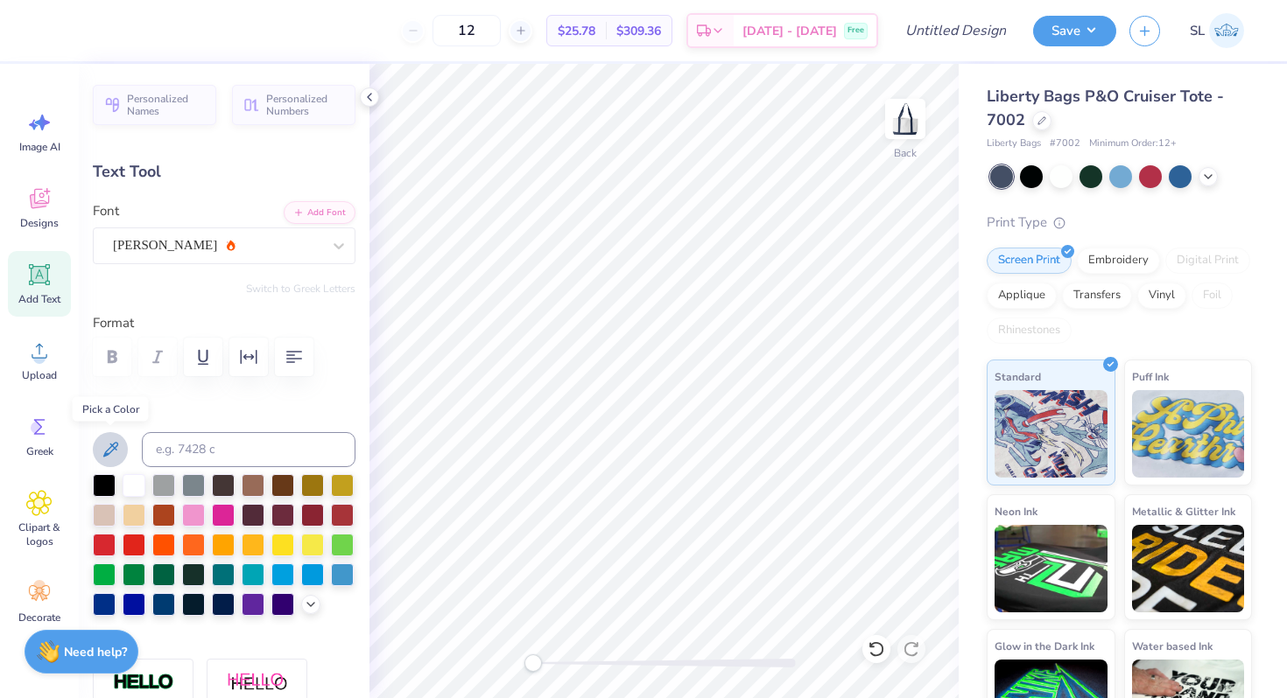
click at [111, 454] on icon at bounding box center [110, 449] width 21 height 21
click at [160, 604] on div at bounding box center [163, 603] width 23 height 23
click at [1144, 261] on div "Embroidery" at bounding box center [1117, 258] width 83 height 26
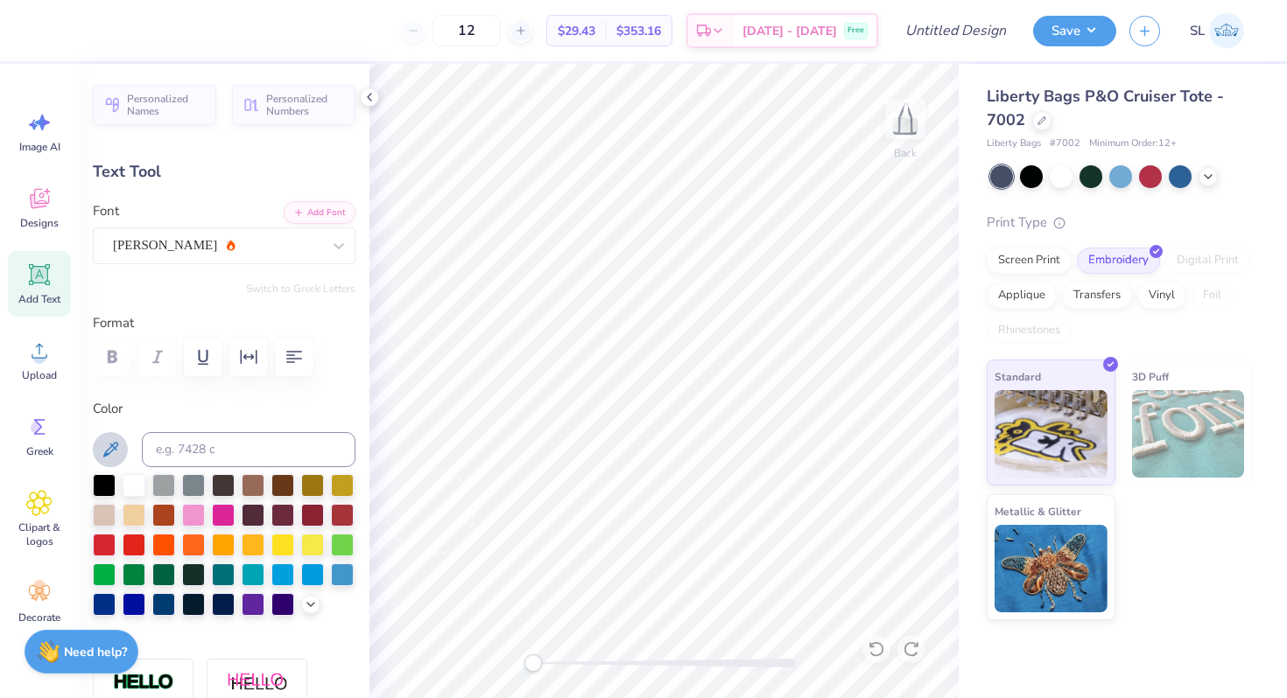
click at [158, 417] on label "Color" at bounding box center [224, 409] width 263 height 20
type input "5.06"
type input "0.67"
type input "2.97"
click at [1052, 264] on div "Screen Print" at bounding box center [1028, 258] width 85 height 26
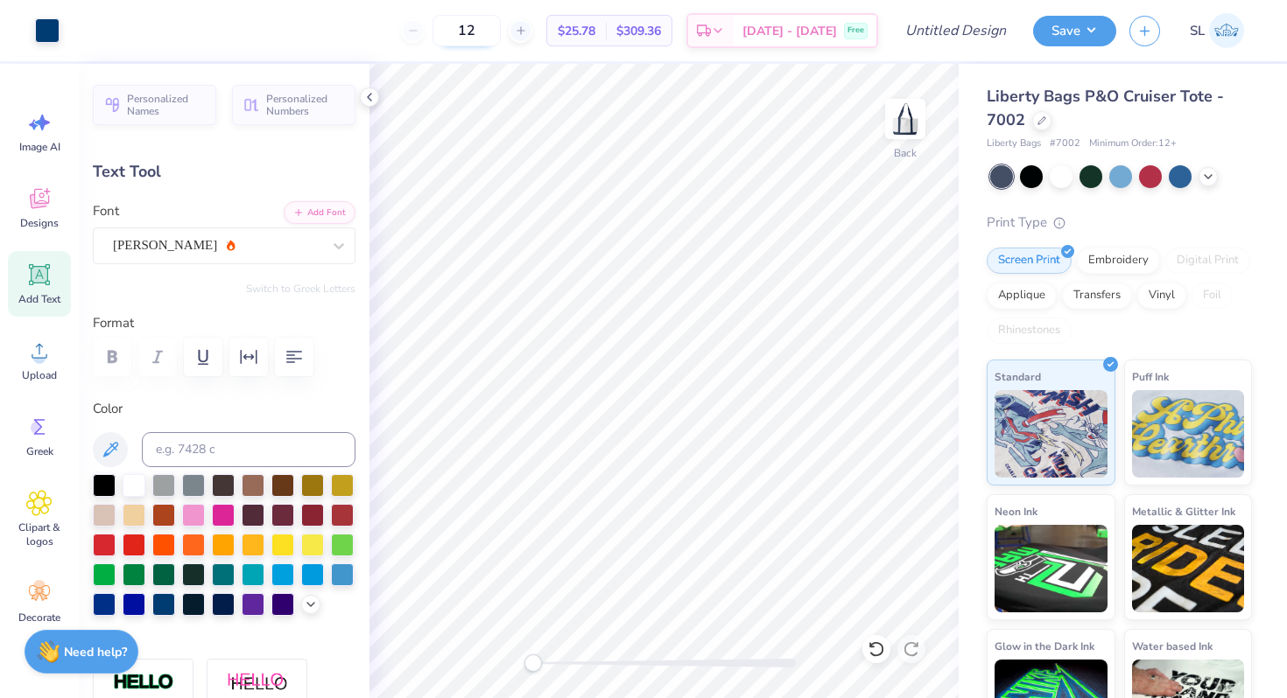
drag, startPoint x: 515, startPoint y: 28, endPoint x: 466, endPoint y: 25, distance: 50.0
click at [466, 25] on input "12" at bounding box center [466, 31] width 68 height 32
type input "2"
type input "36"
click at [699, 413] on li "Duplicate" at bounding box center [698, 404] width 137 height 34
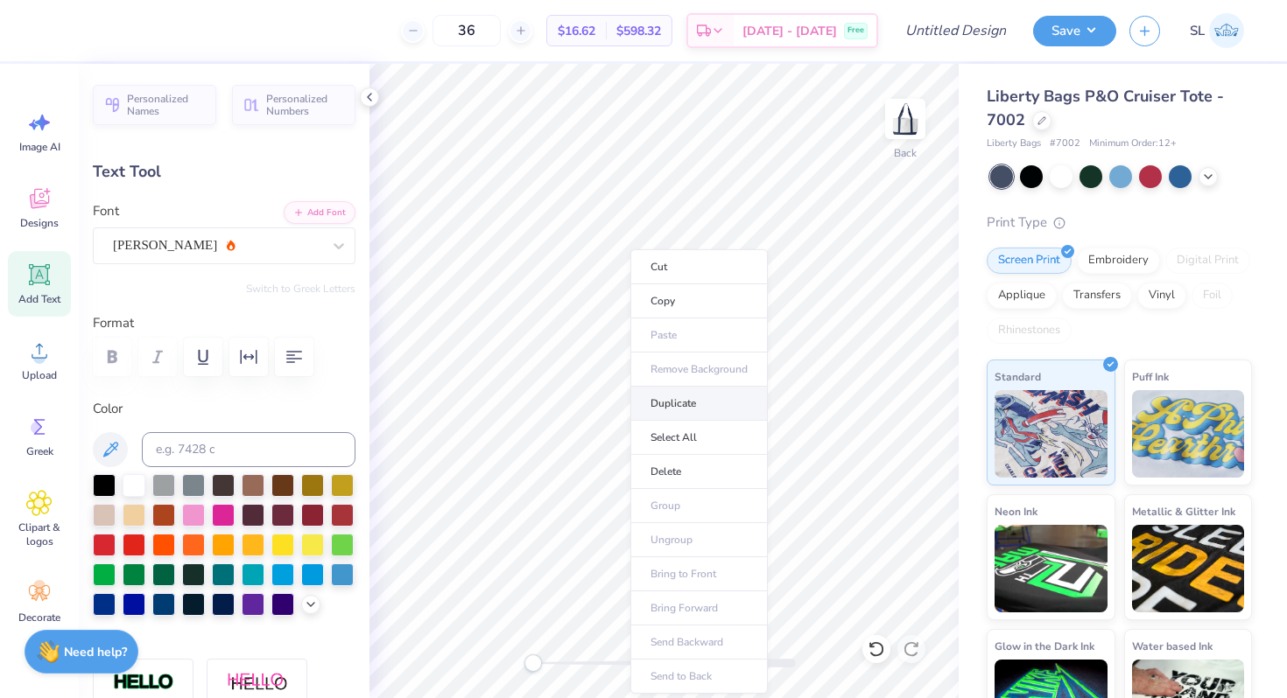
type input "1.00"
type textarea "Beta Mu Chapter"
type input "4.76"
type input "0.62"
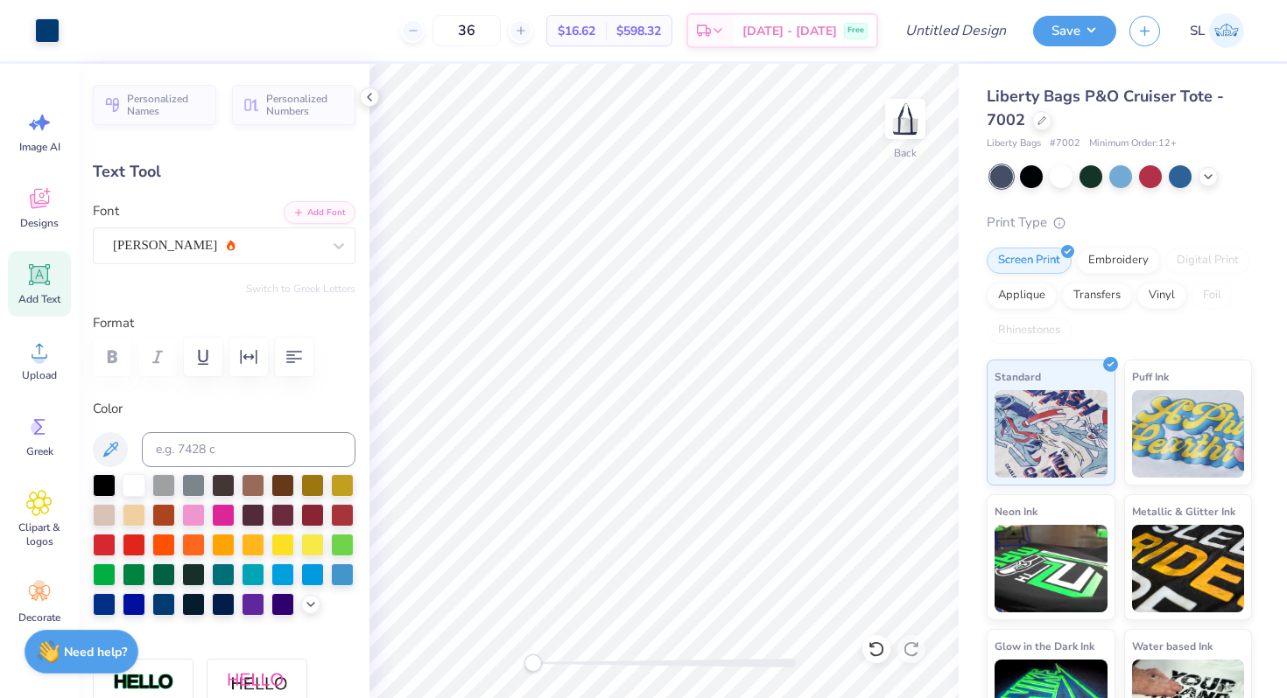
type input "1.05"
type input "3.32"
type input "0.43"
click at [372, 99] on icon at bounding box center [369, 97] width 14 height 14
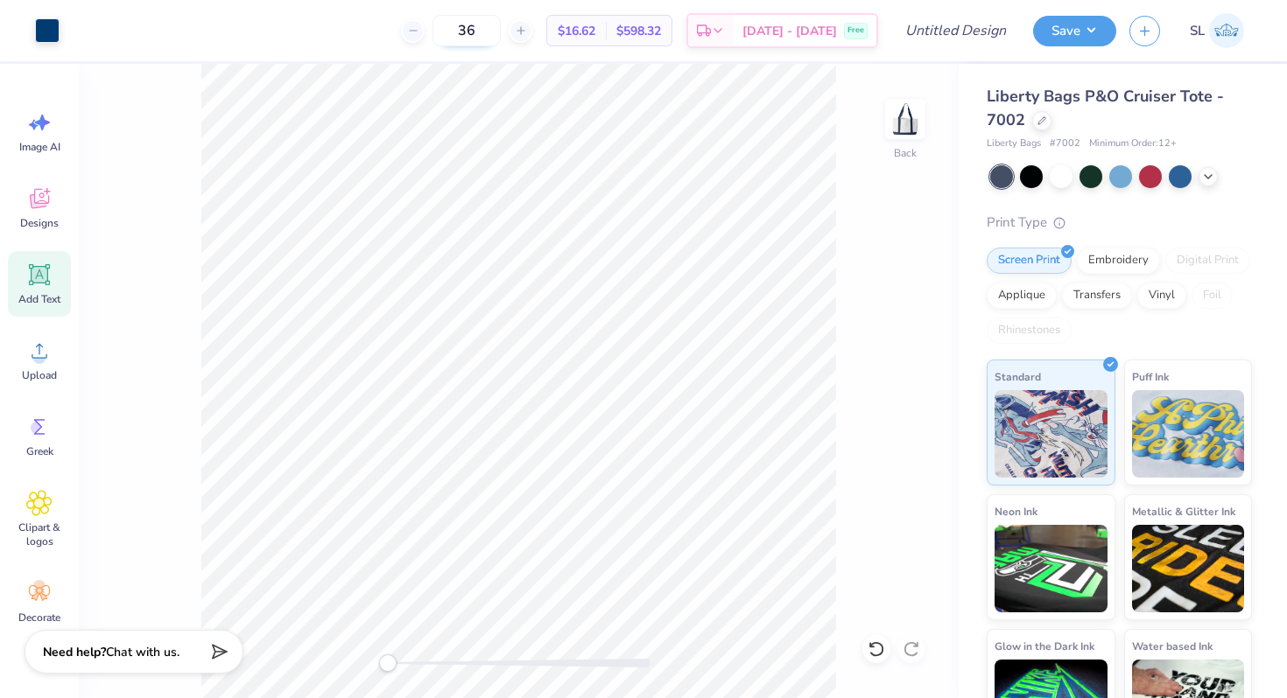
drag, startPoint x: 509, startPoint y: 39, endPoint x: 480, endPoint y: 38, distance: 29.8
click at [480, 38] on input "36" at bounding box center [466, 31] width 68 height 32
type input "24"
click at [981, 39] on input "Design Title" at bounding box center [977, 30] width 86 height 35
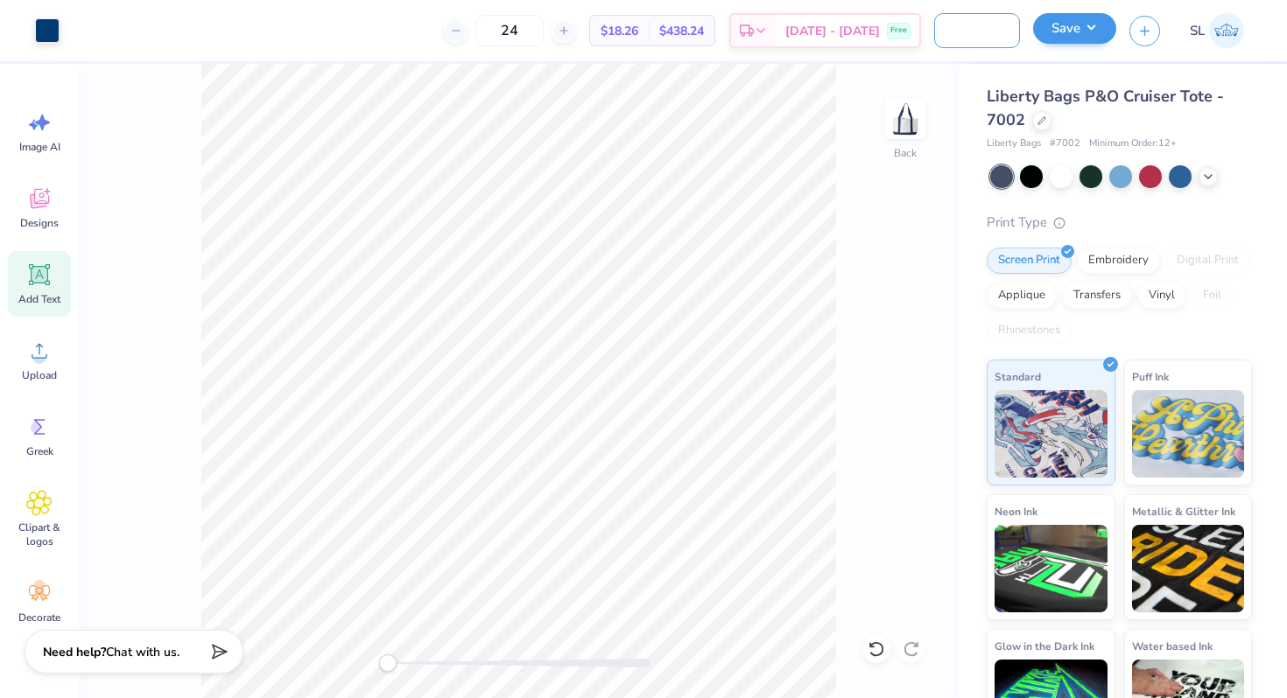
type input "Alt Tote Bag Option"
click at [1086, 32] on button "Save" at bounding box center [1074, 28] width 83 height 31
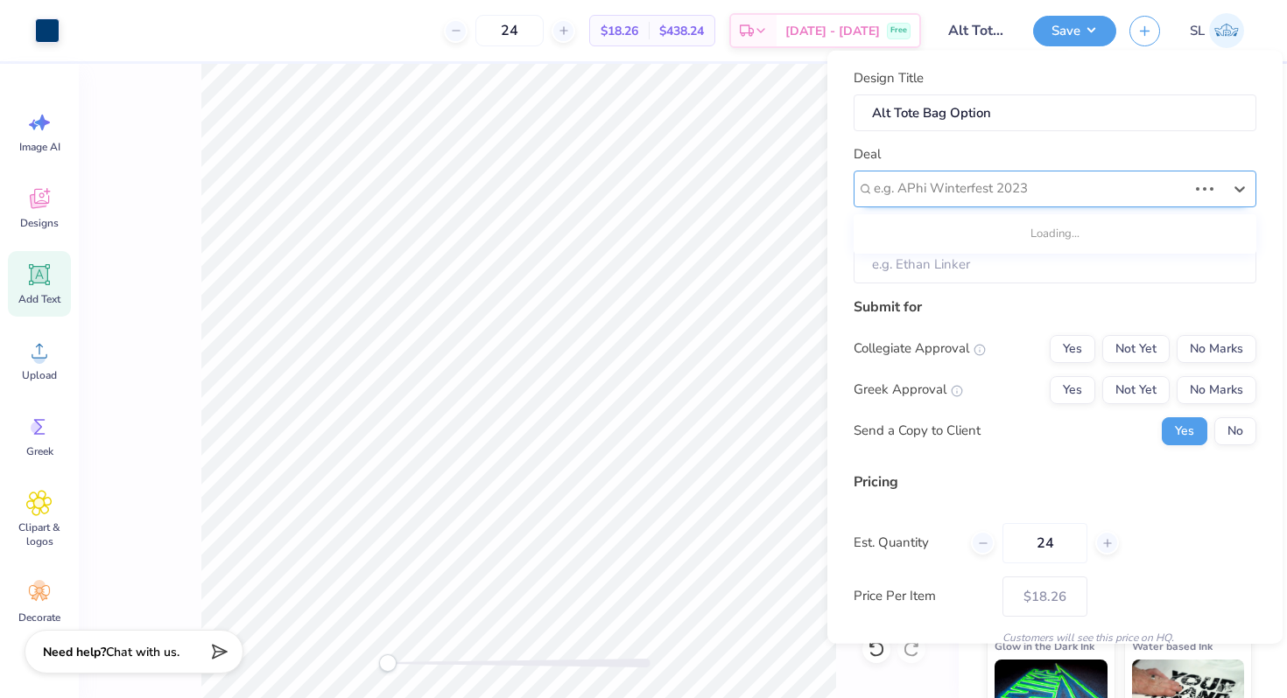
click at [1194, 190] on div "e.g. APhi Winterfest 2023" at bounding box center [1054, 188] width 403 height 37
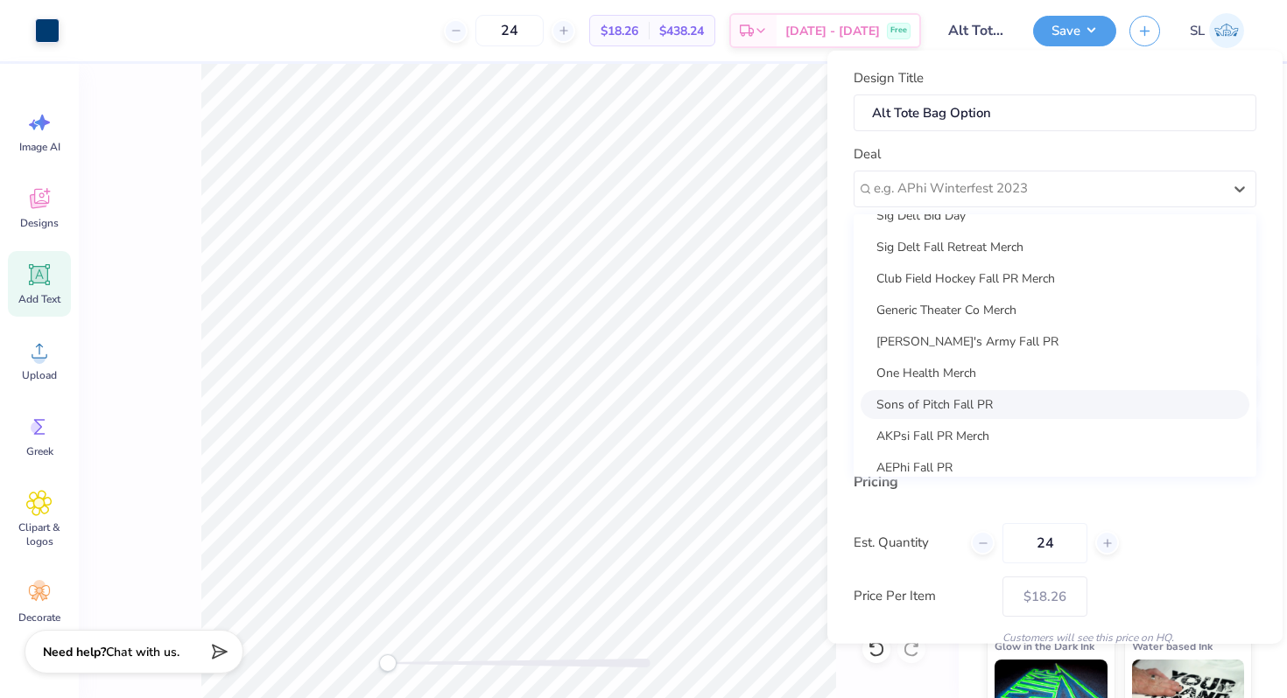
scroll to position [871, 0]
click at [986, 397] on div "AKPsi Fall PR Merch" at bounding box center [1054, 403] width 389 height 29
type input "[PERSON_NAME]"
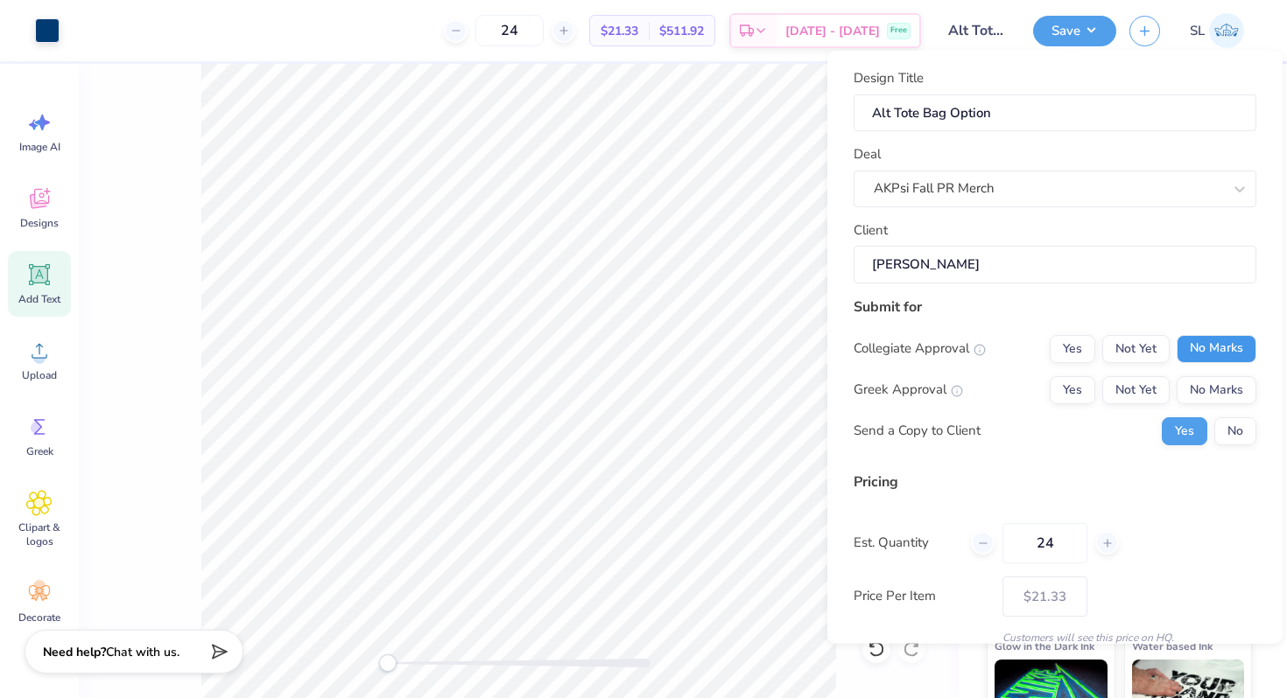
click at [1226, 346] on button "No Marks" at bounding box center [1216, 348] width 80 height 28
click at [1084, 392] on button "Yes" at bounding box center [1072, 389] width 46 height 28
click at [1231, 434] on button "No" at bounding box center [1235, 431] width 42 height 28
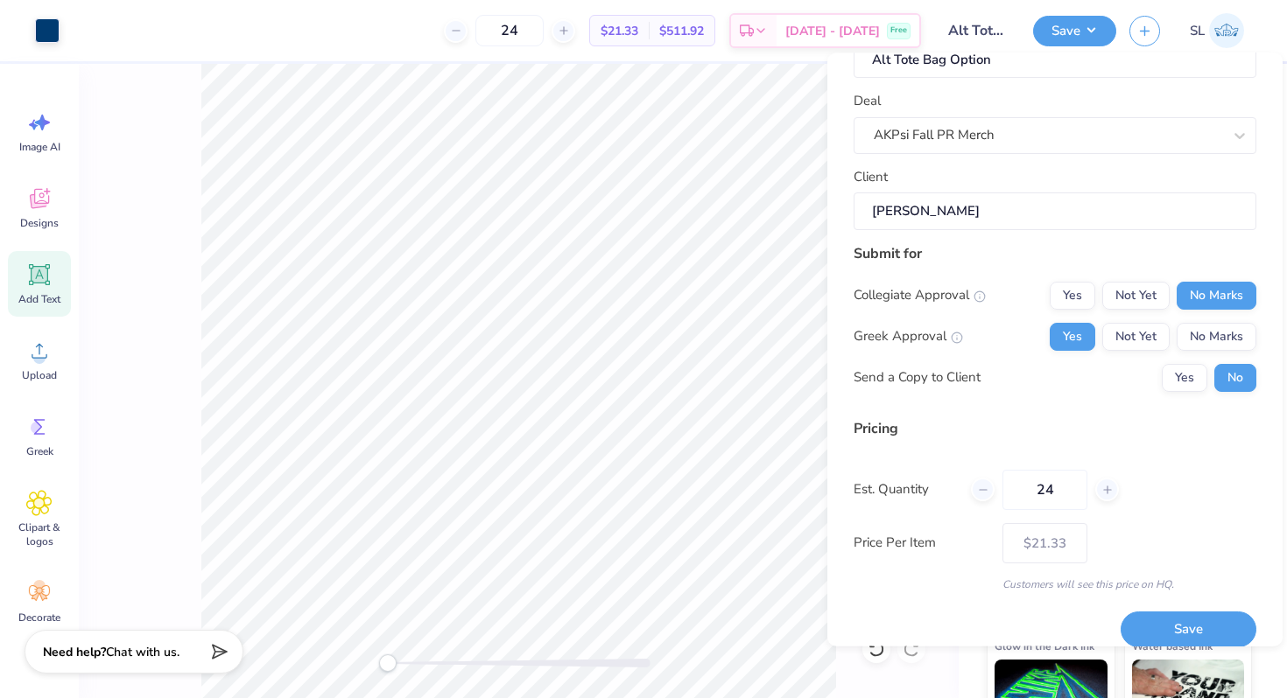
scroll to position [74, 0]
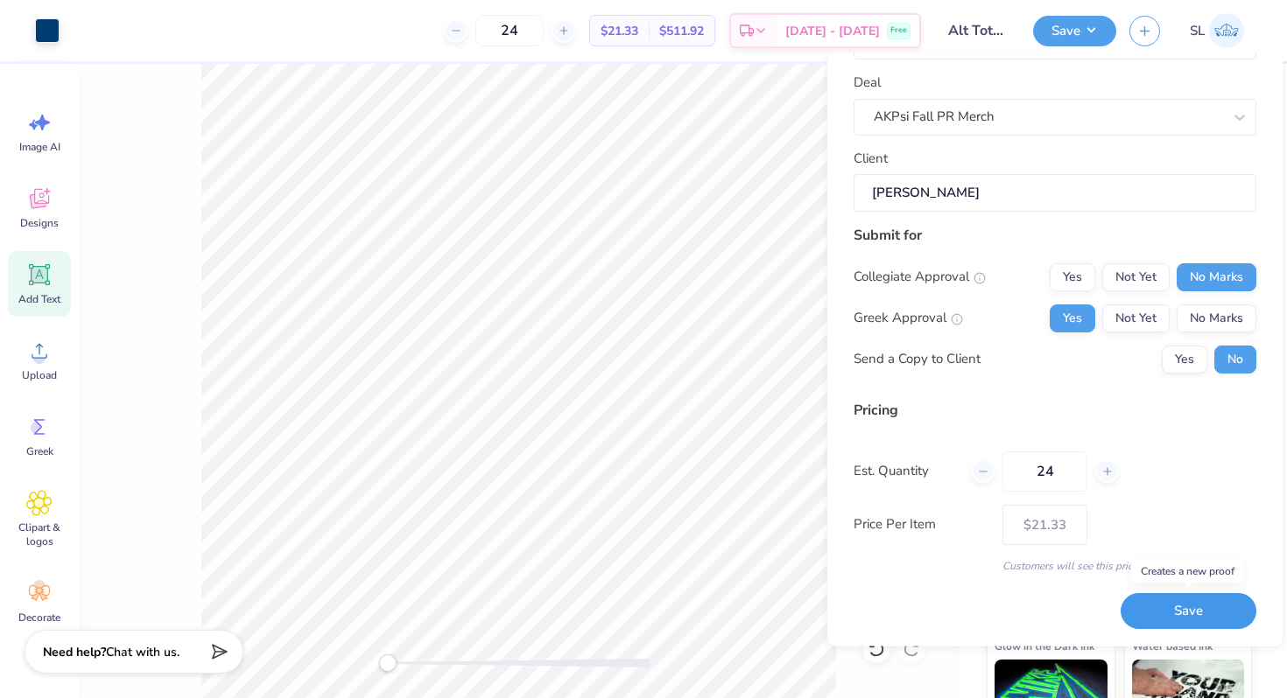
click at [1183, 615] on button "Save" at bounding box center [1188, 612] width 136 height 36
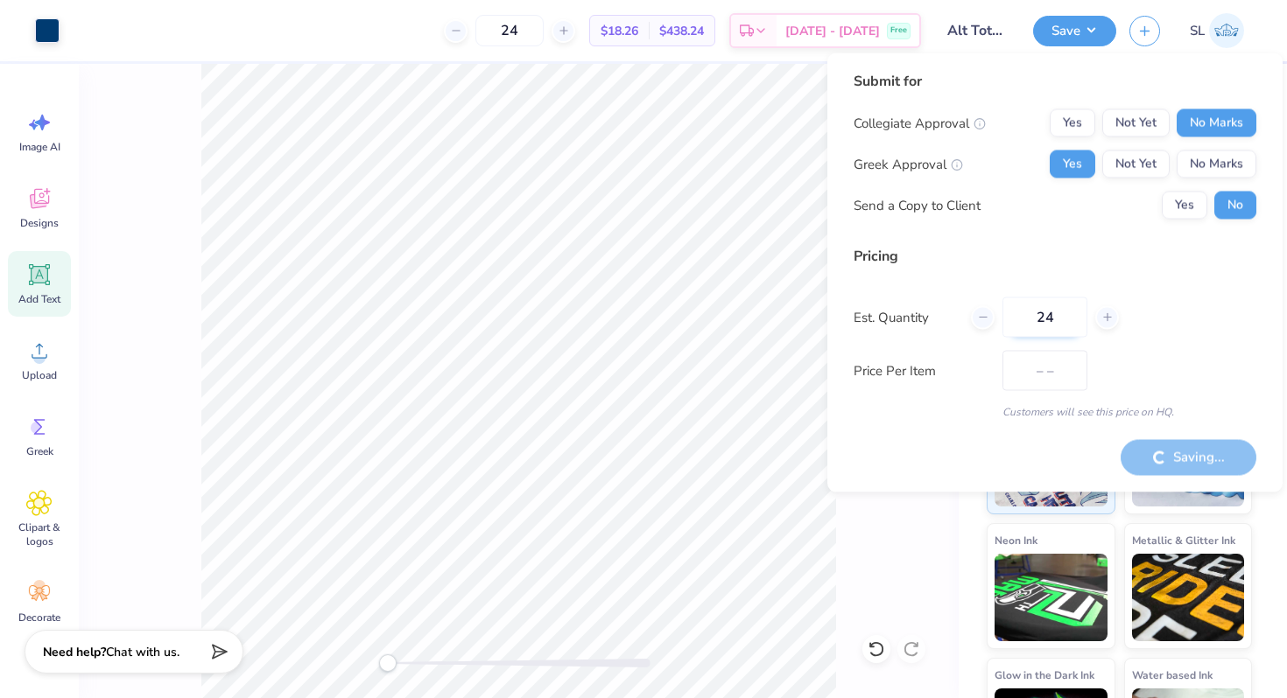
type input "$21.33"
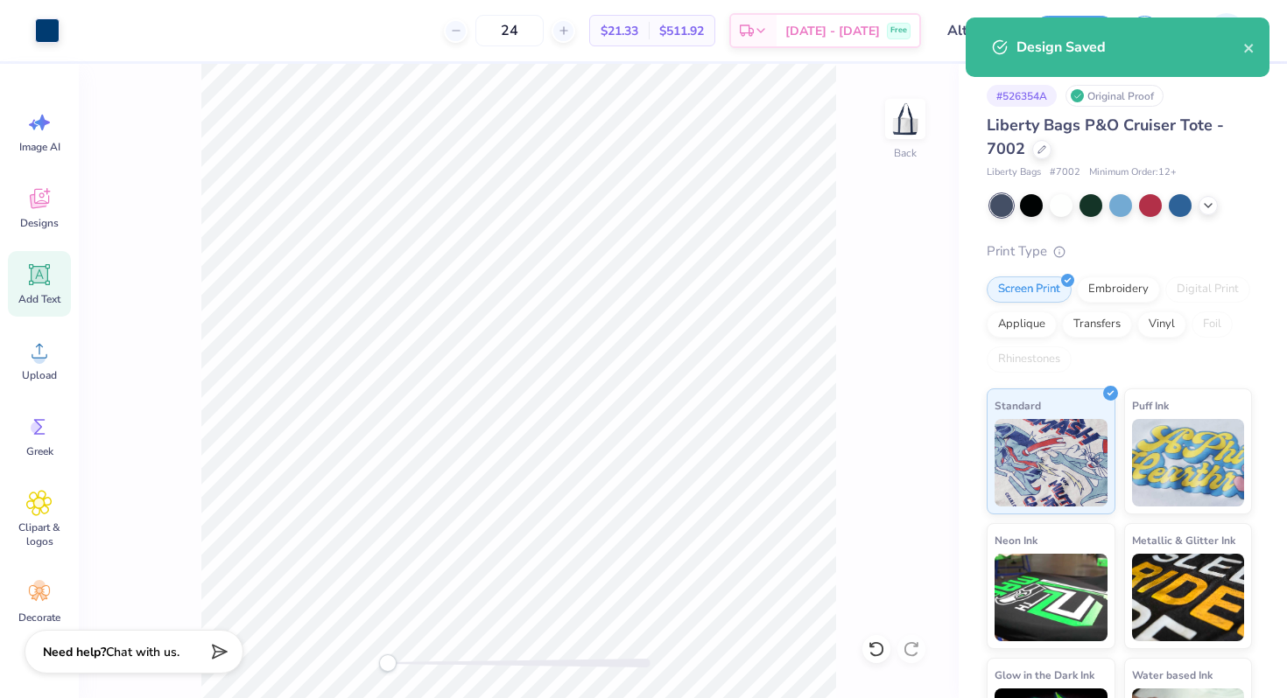
drag, startPoint x: 558, startPoint y: 27, endPoint x: 496, endPoint y: 27, distance: 61.3
click at [496, 27] on div "24" at bounding box center [509, 31] width 131 height 32
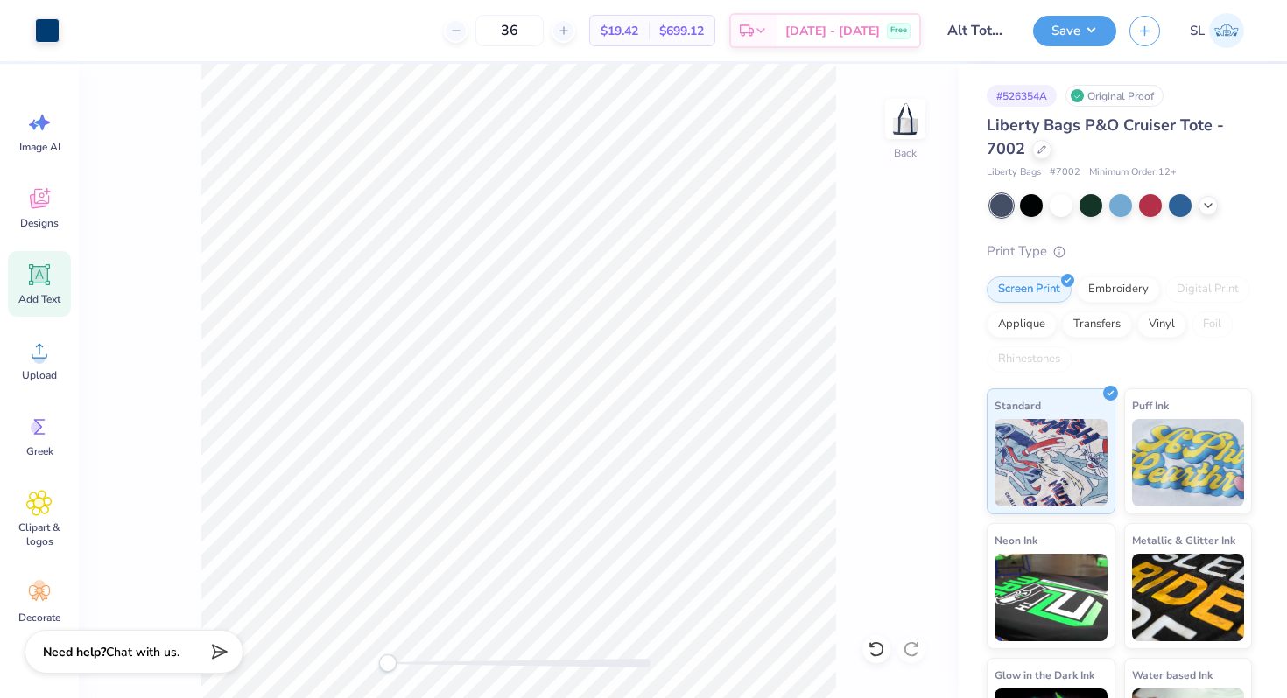
type input "36"
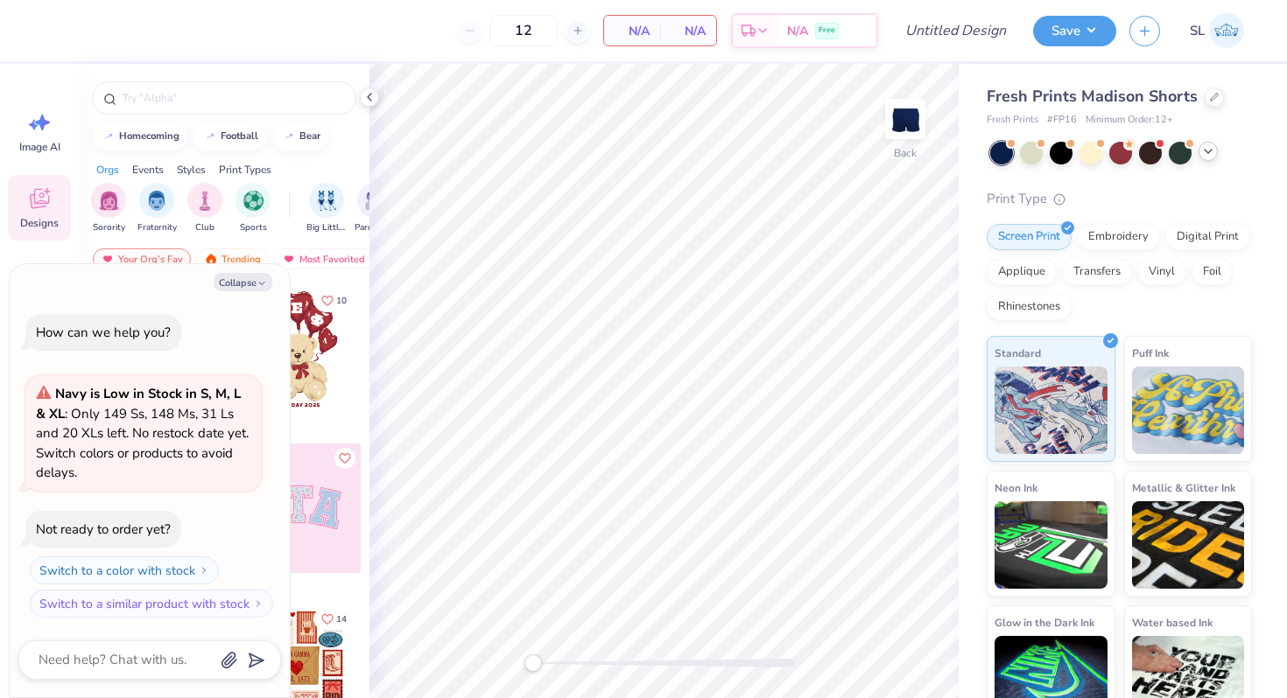
click at [1210, 155] on icon at bounding box center [1208, 151] width 14 height 14
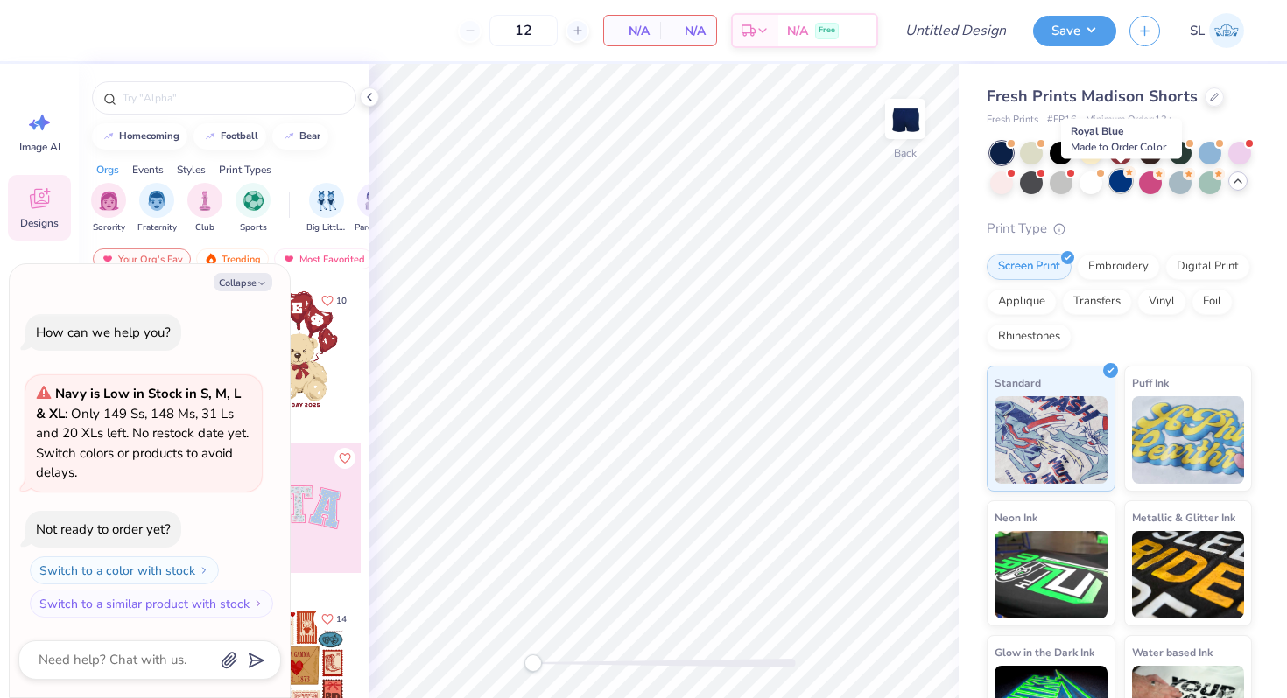
click at [1126, 186] on div at bounding box center [1120, 181] width 23 height 23
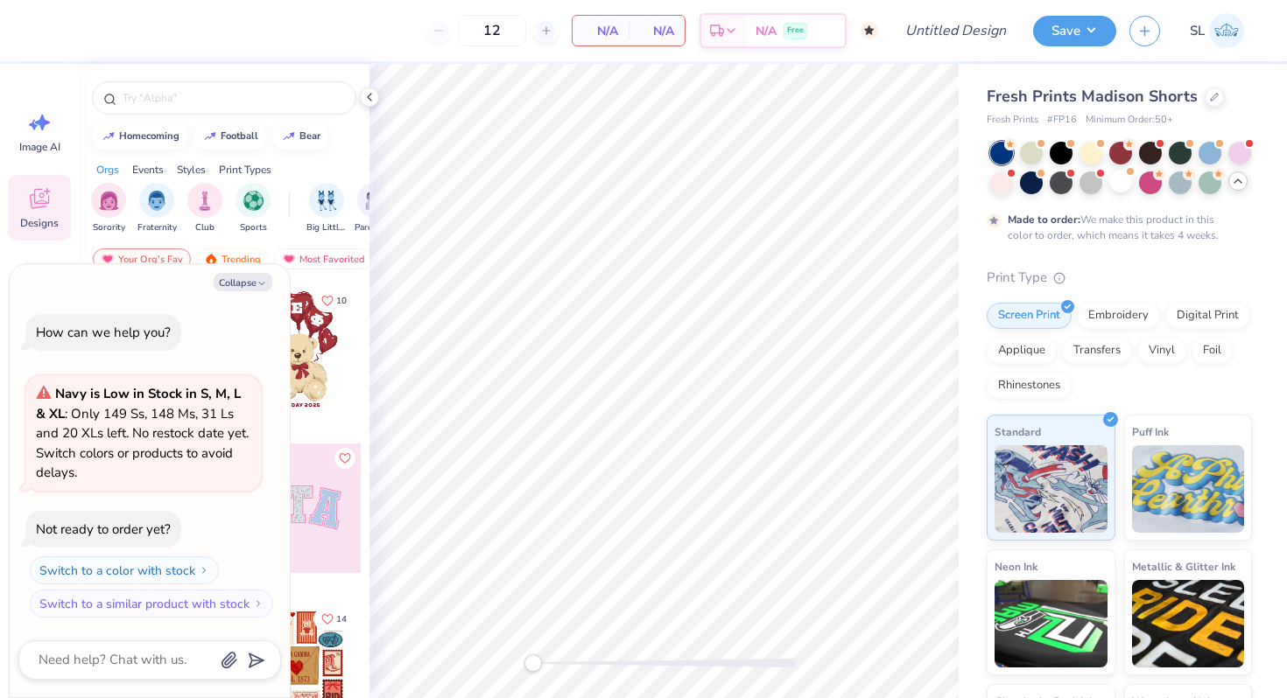
type textarea "x"
type input "50"
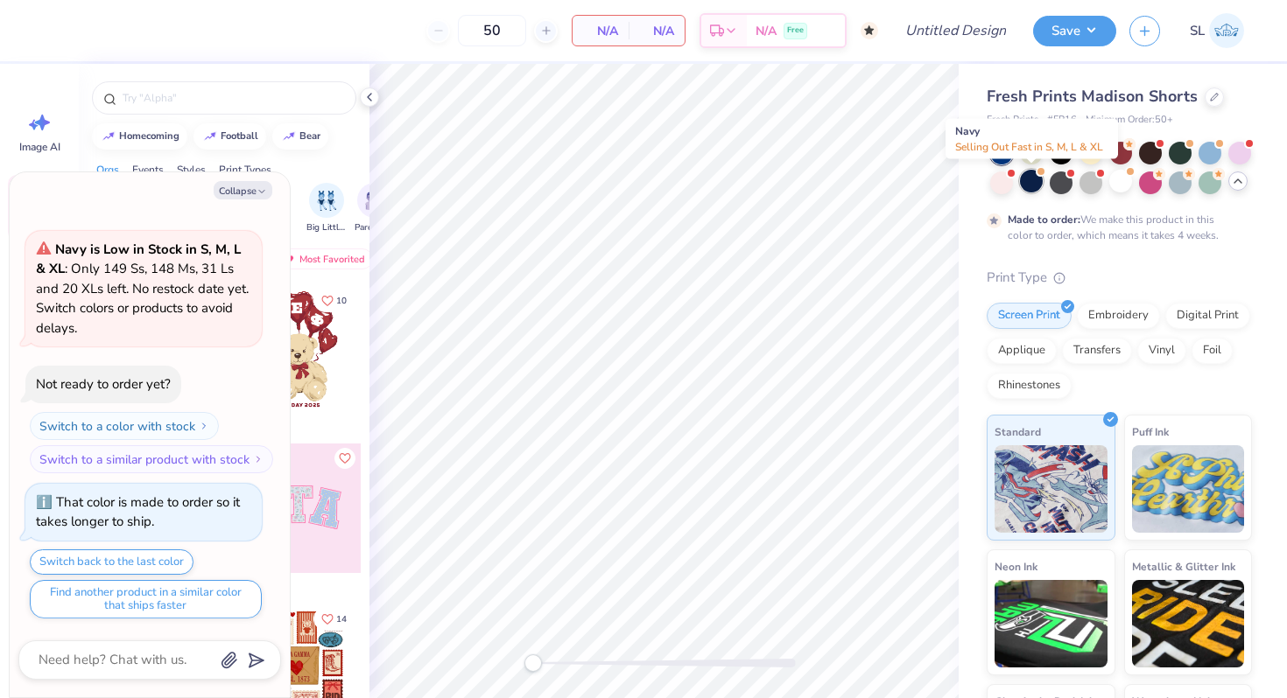
click at [1034, 188] on div at bounding box center [1031, 181] width 23 height 23
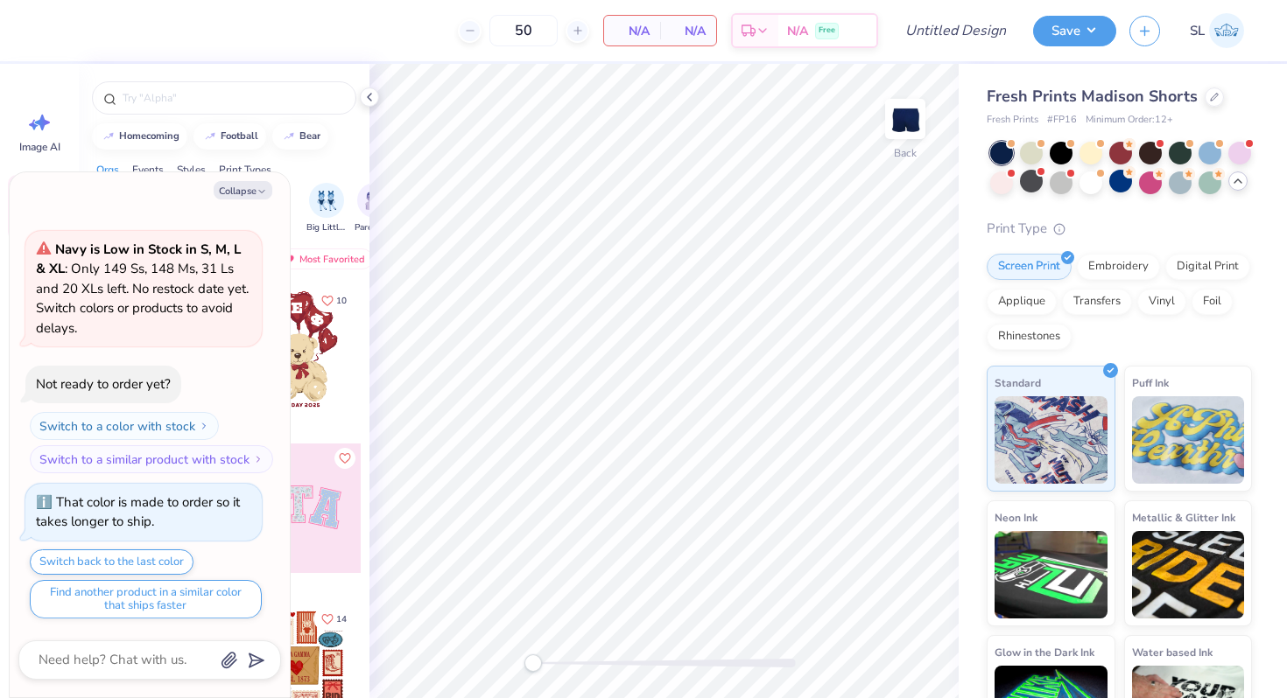
scroll to position [408, 0]
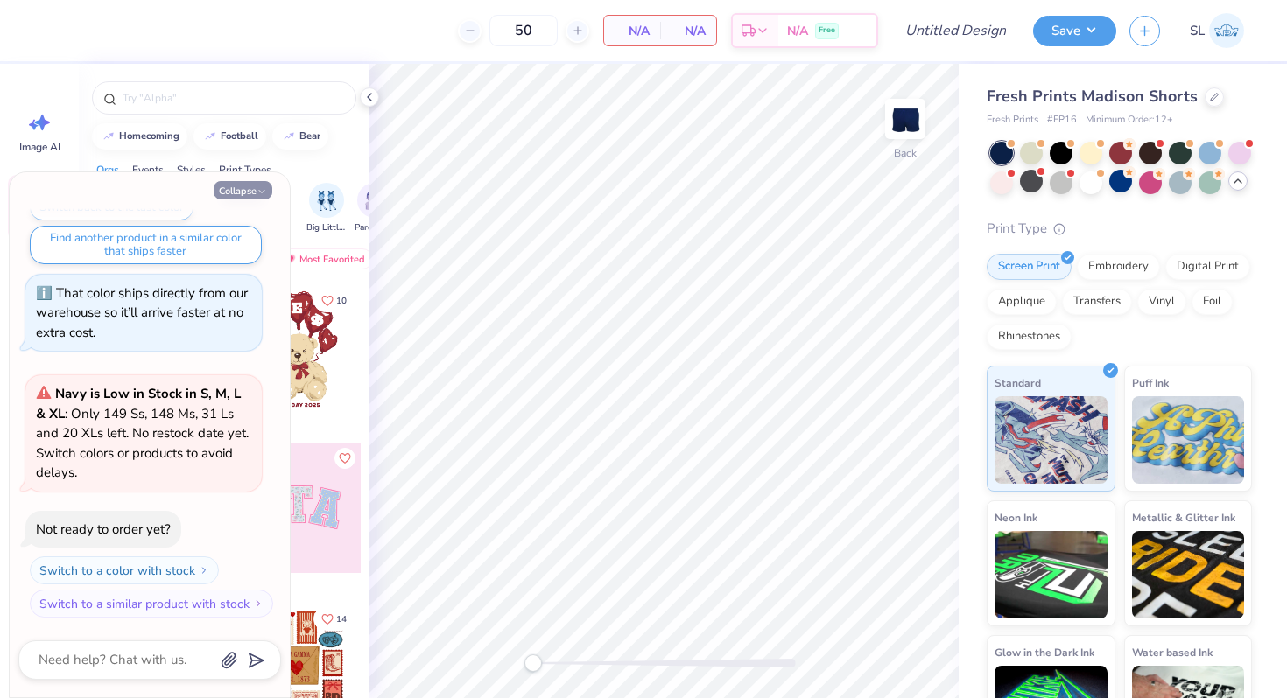
click at [249, 185] on button "Collapse" at bounding box center [243, 190] width 59 height 18
type textarea "x"
